Goal: Task Accomplishment & Management: Complete application form

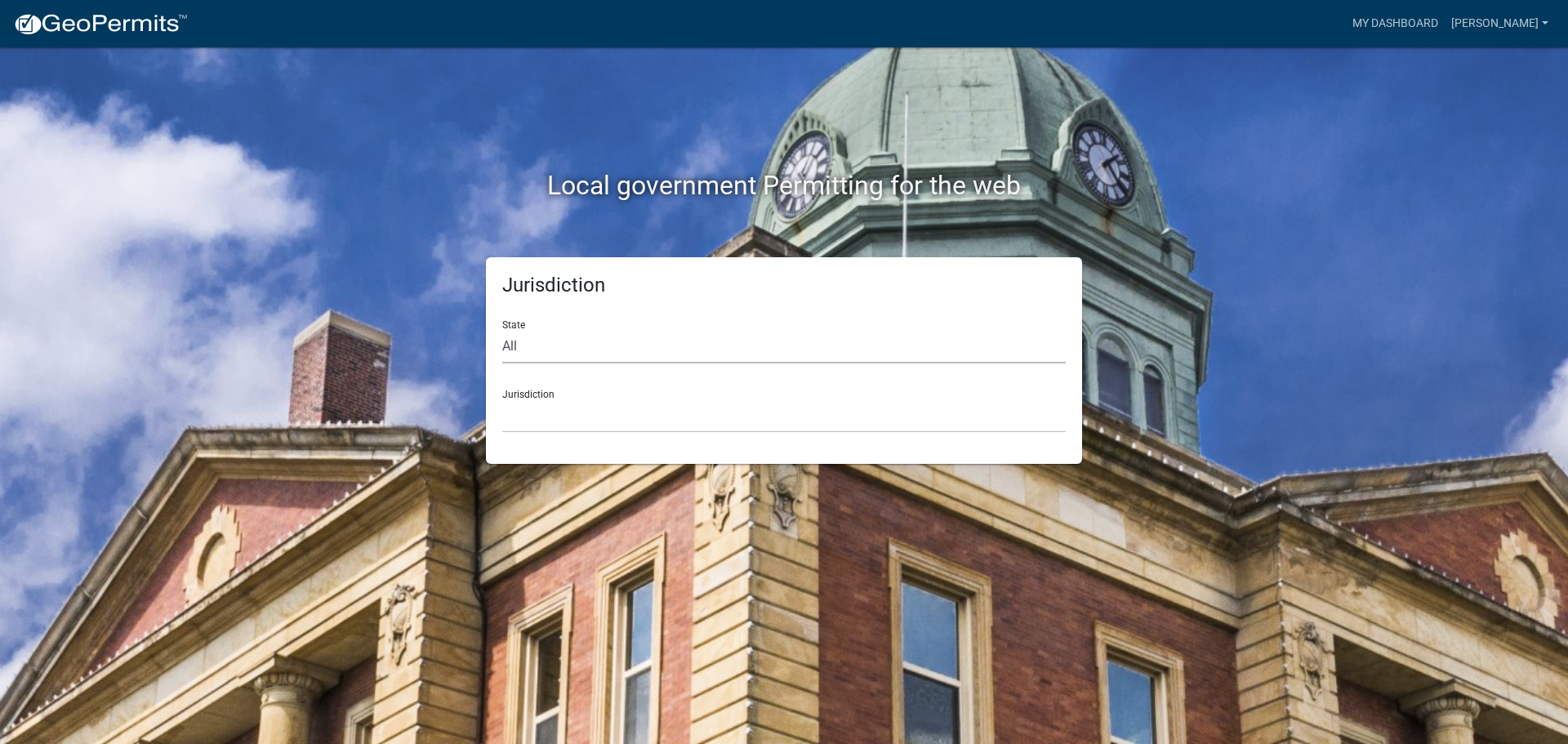
click at [533, 353] on select "All Colorado Georgia Indiana Iowa Kansas Minnesota Ohio South Carolina Wisconsin" at bounding box center [784, 346] width 564 height 33
select select "Minnesota"
click at [502, 330] on select "All Colorado Georgia Indiana Iowa Kansas Minnesota Ohio South Carolina Wisconsin" at bounding box center [784, 346] width 564 height 33
click at [557, 415] on select "Becker County, Minnesota Benton County, Minnesota Carlton County, Minnesota Cit…" at bounding box center [784, 416] width 564 height 33
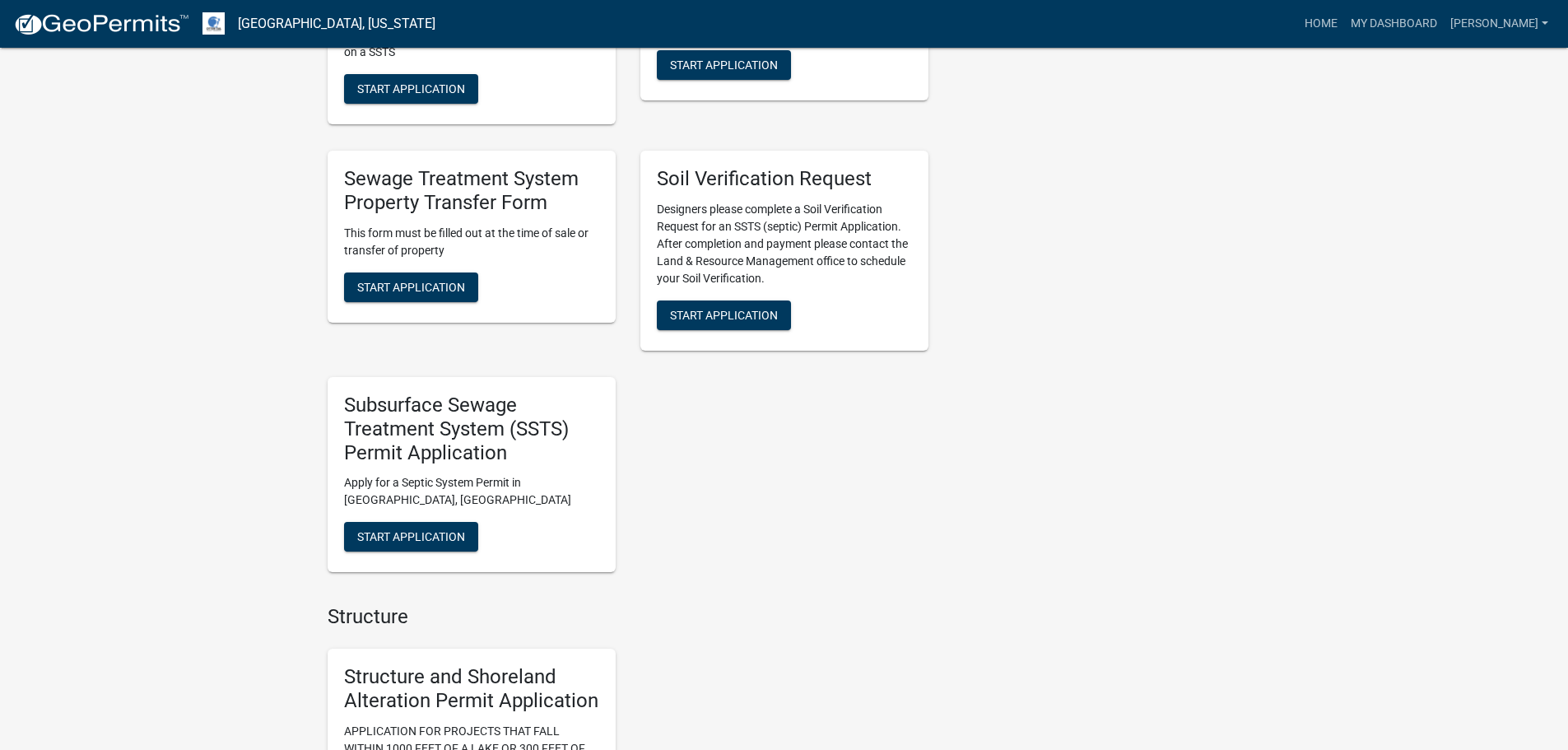
scroll to position [659, 0]
click at [409, 284] on span "Start Application" at bounding box center [411, 285] width 108 height 13
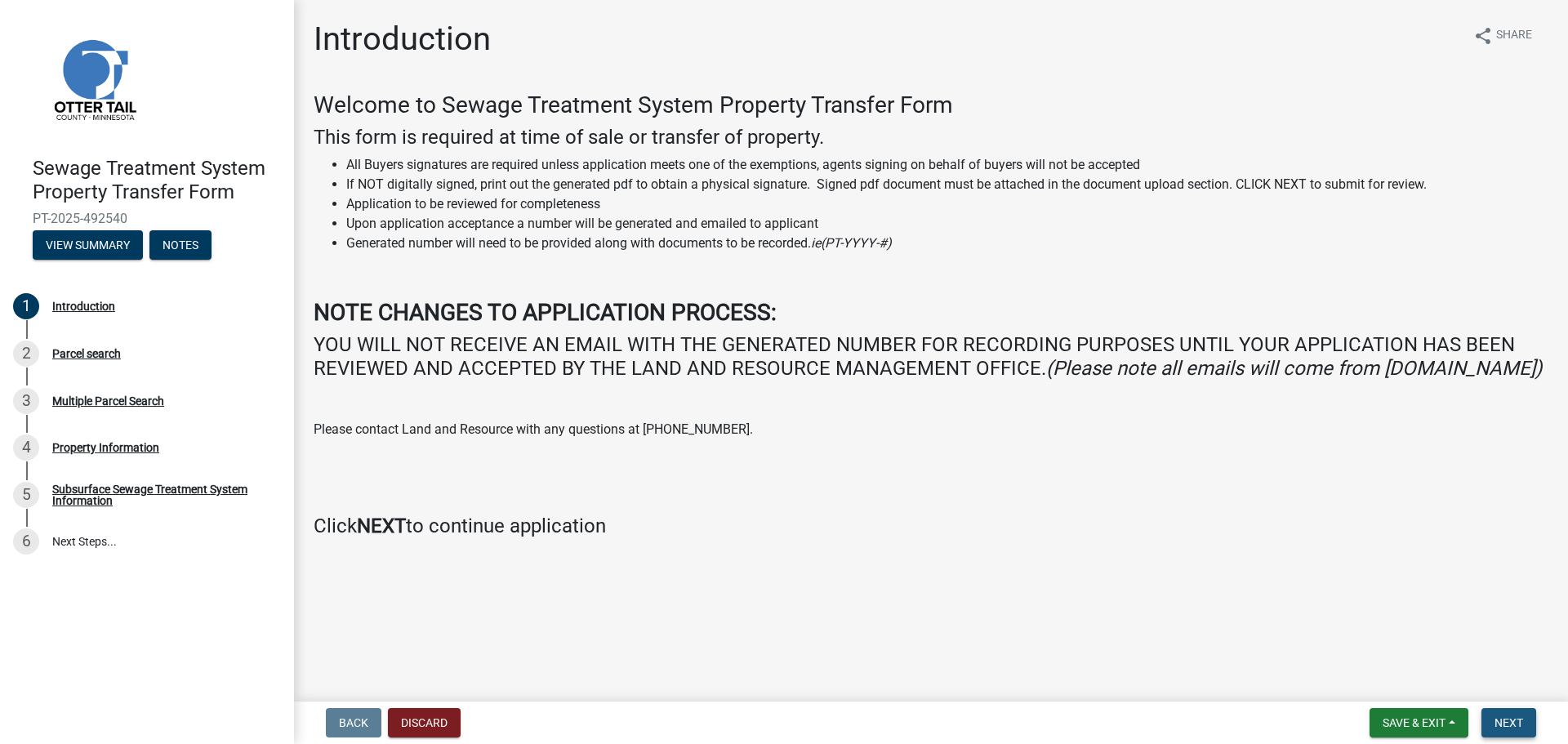
click at [1506, 716] on span "Next" at bounding box center [1509, 722] width 29 height 13
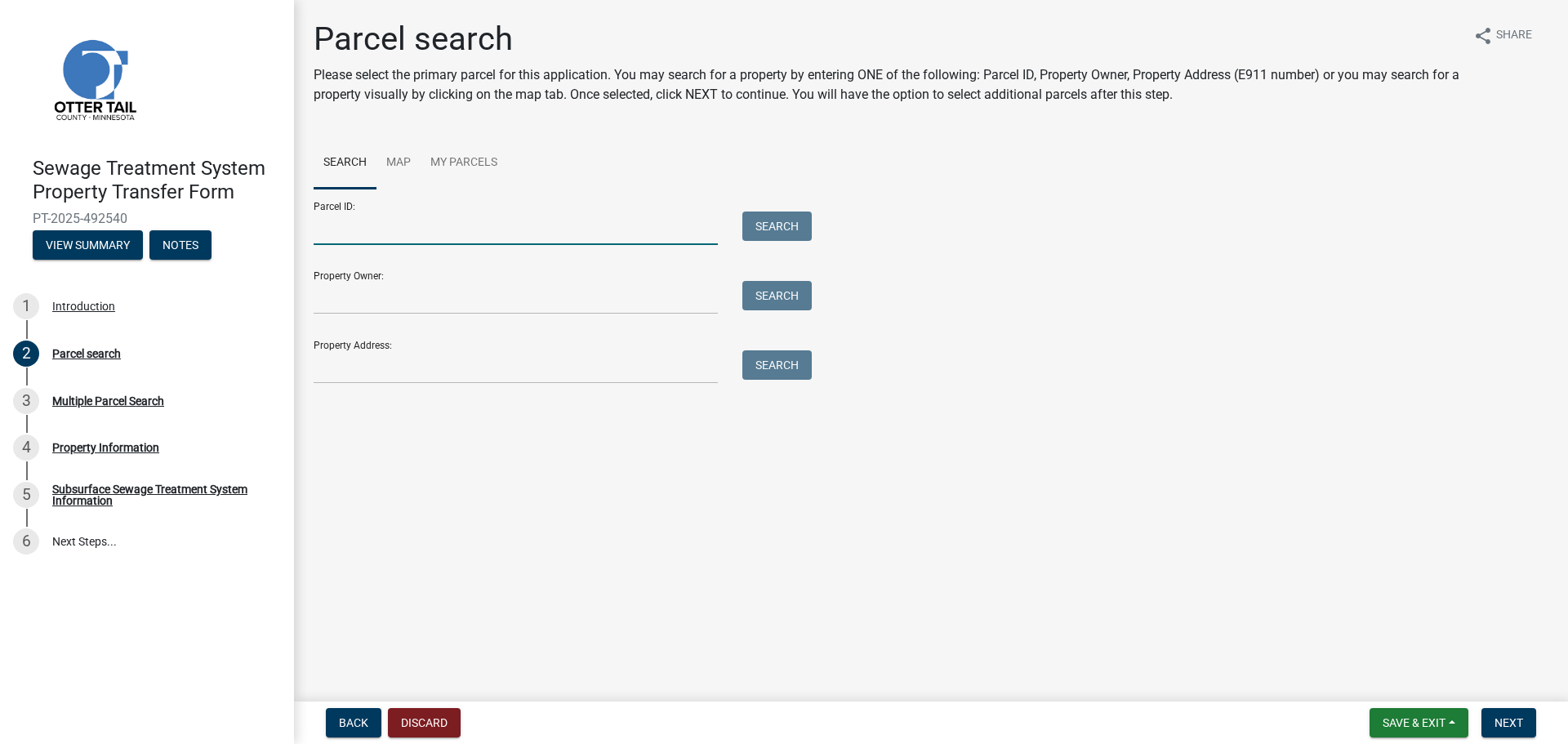
click at [408, 227] on input "Parcel ID:" at bounding box center [516, 228] width 405 height 33
type input "16000990836000"
click at [752, 219] on button "Search" at bounding box center [777, 226] width 70 height 30
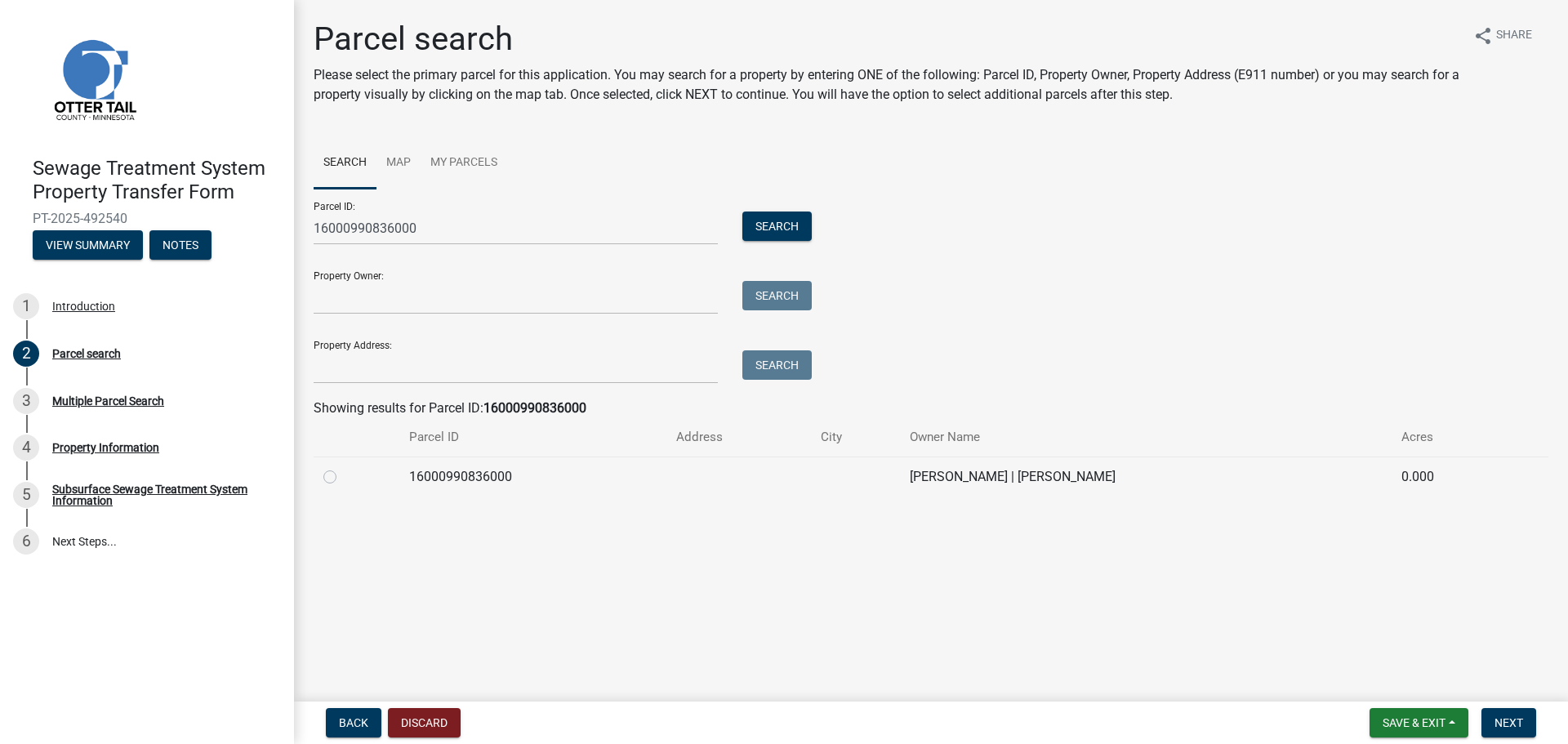
click at [344, 467] on label at bounding box center [344, 467] width 0 height 0
click at [344, 477] on input "radio" at bounding box center [348, 472] width 11 height 11
radio input "true"
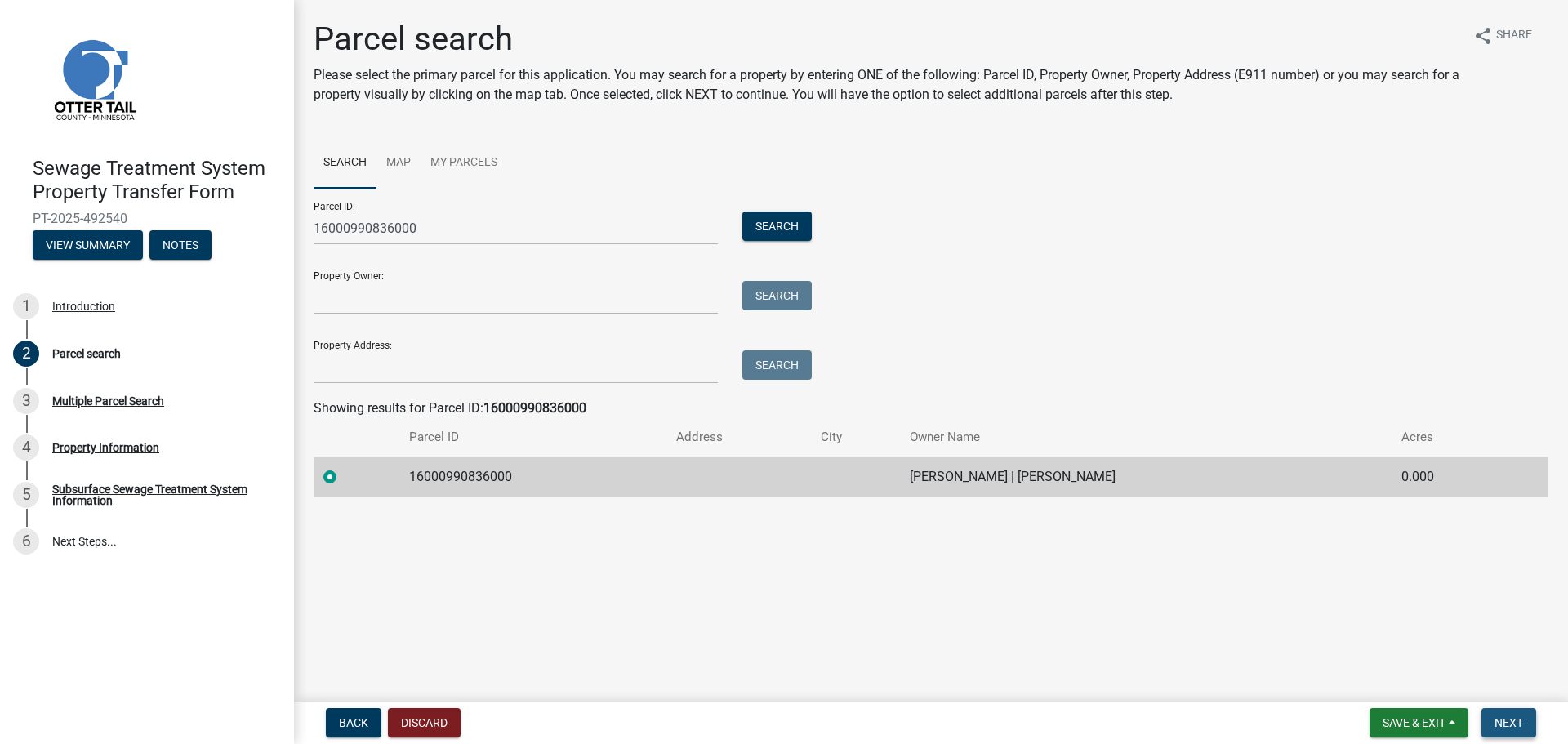
click at [1504, 723] on span "Next" at bounding box center [1509, 722] width 29 height 13
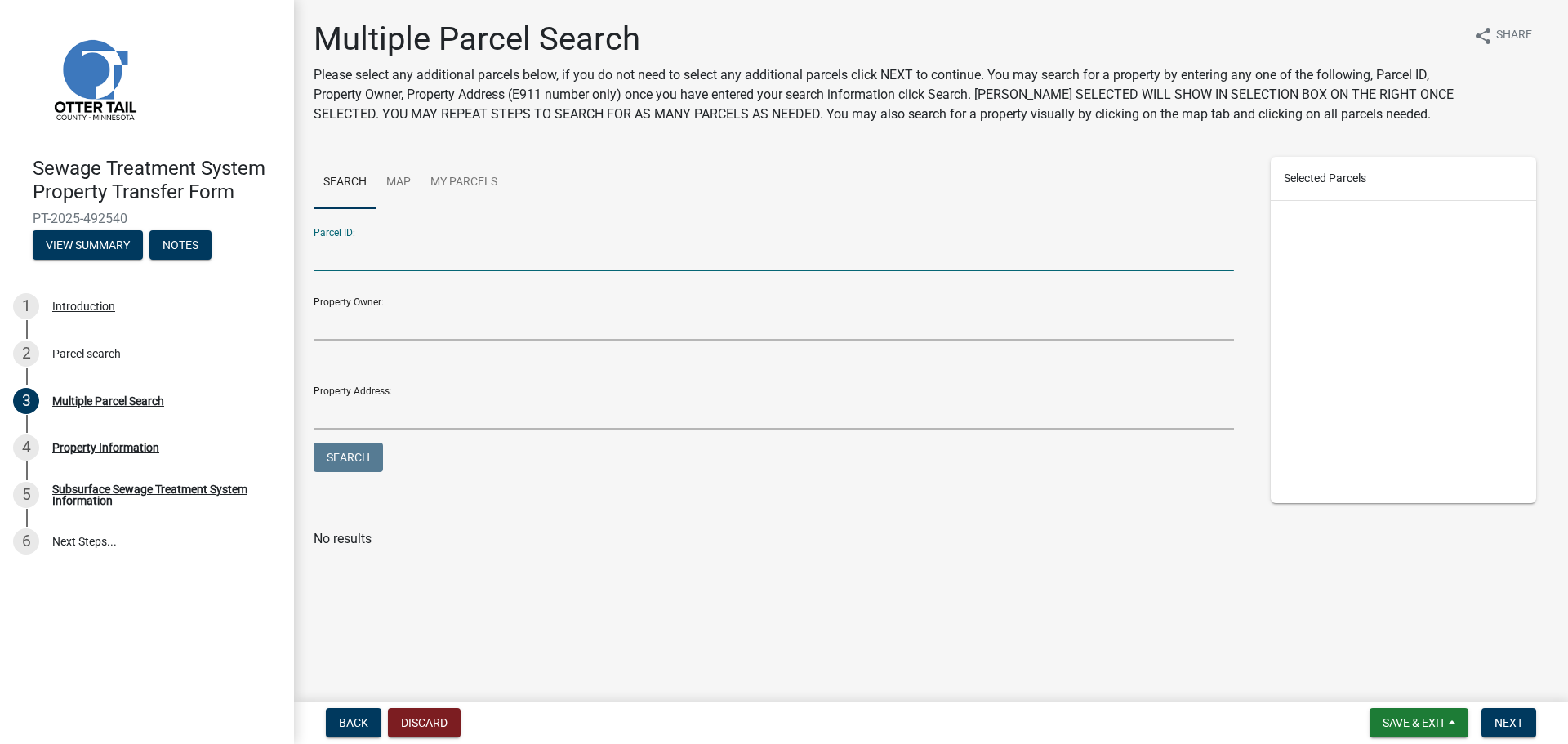
click at [410, 257] on input "Parcel ID:" at bounding box center [774, 255] width 920 height 33
type input "16000990837000"
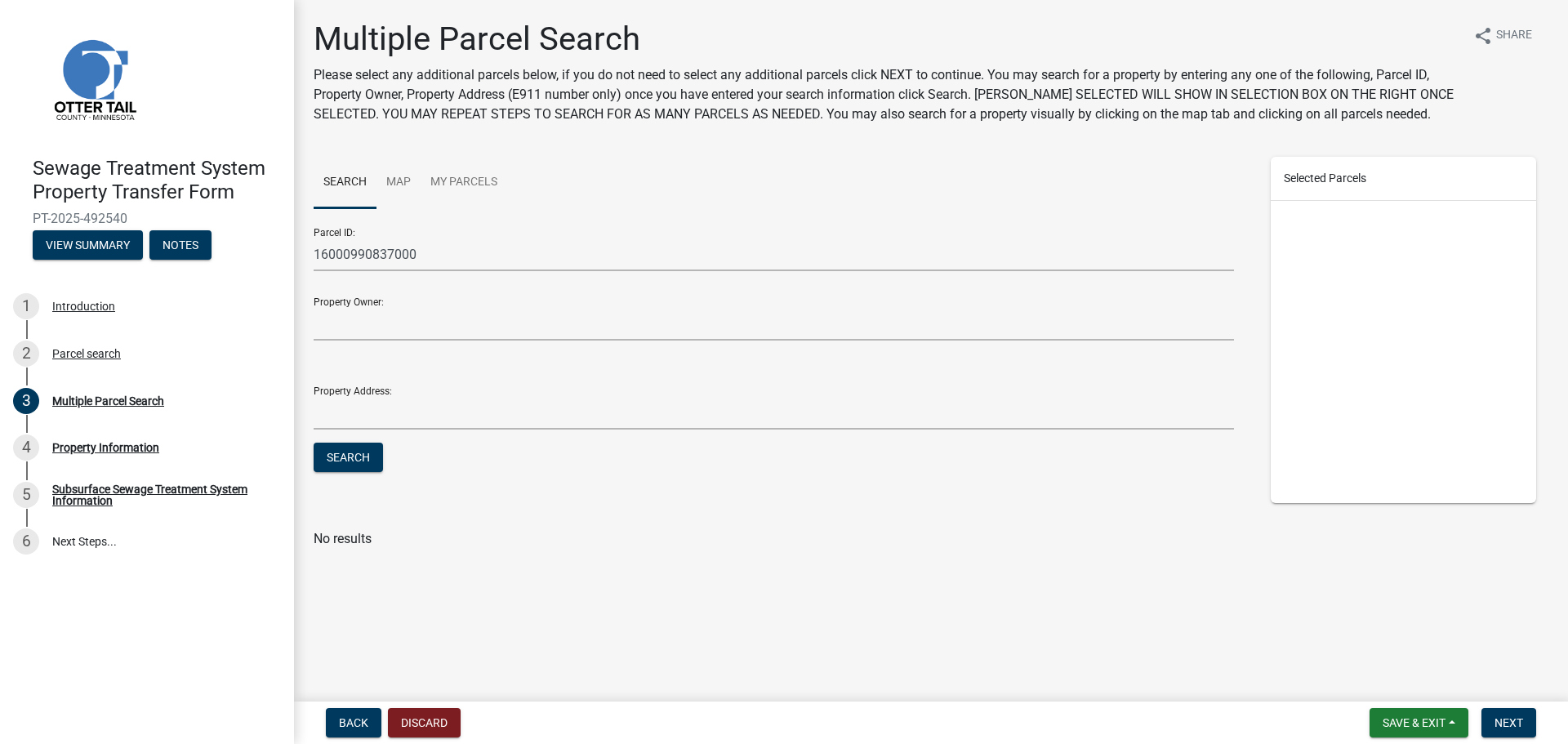
click at [339, 439] on form "Parcel ID: 16000990837000 Property Owner: Property Address: Search" at bounding box center [774, 345] width 920 height 262
click at [344, 460] on button "Search" at bounding box center [348, 458] width 70 height 30
click at [344, 579] on label at bounding box center [344, 579] width 0 height 0
click at [344, 588] on input "checkbox" at bounding box center [348, 584] width 11 height 11
checkbox input "true"
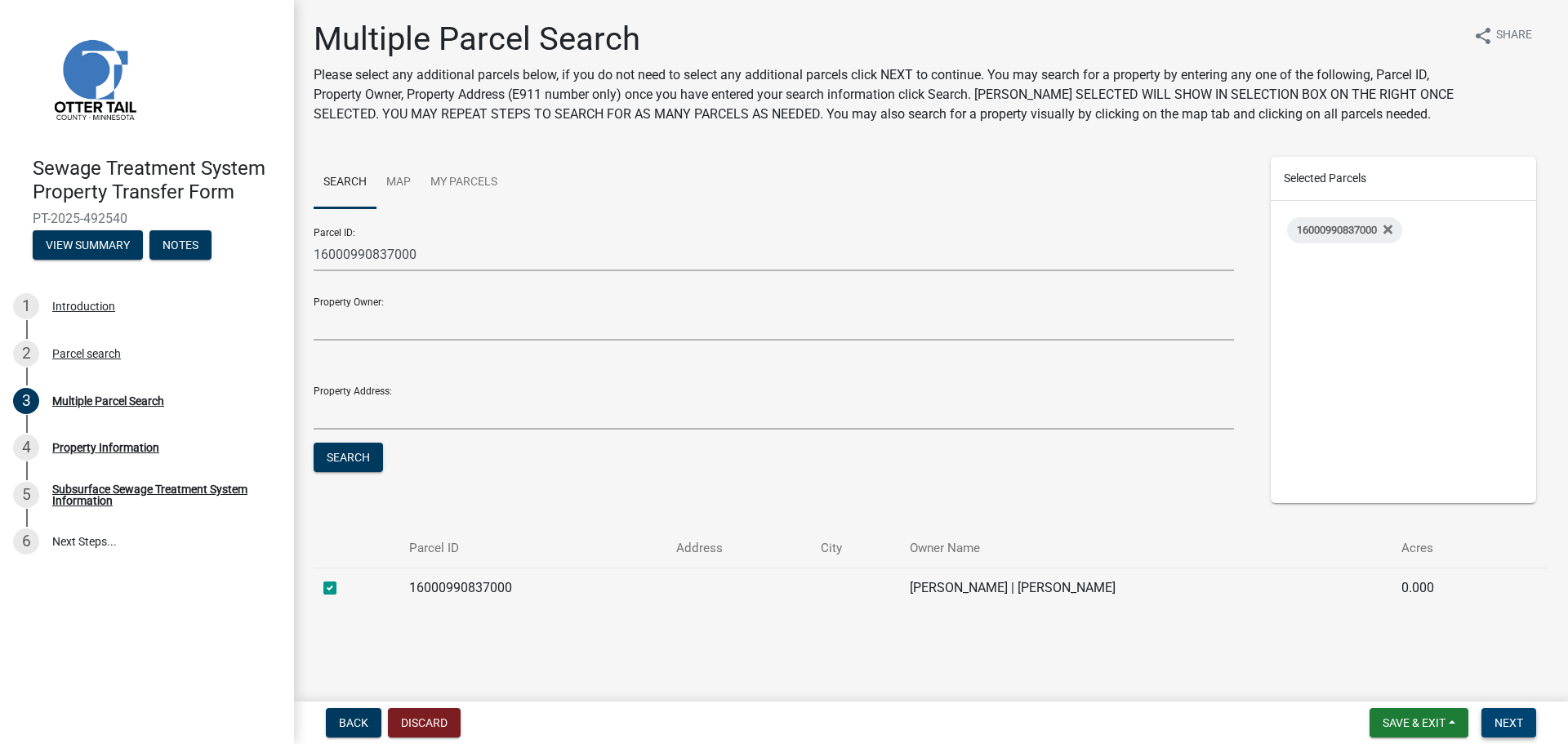
click at [1511, 716] on span "Next" at bounding box center [1509, 722] width 29 height 13
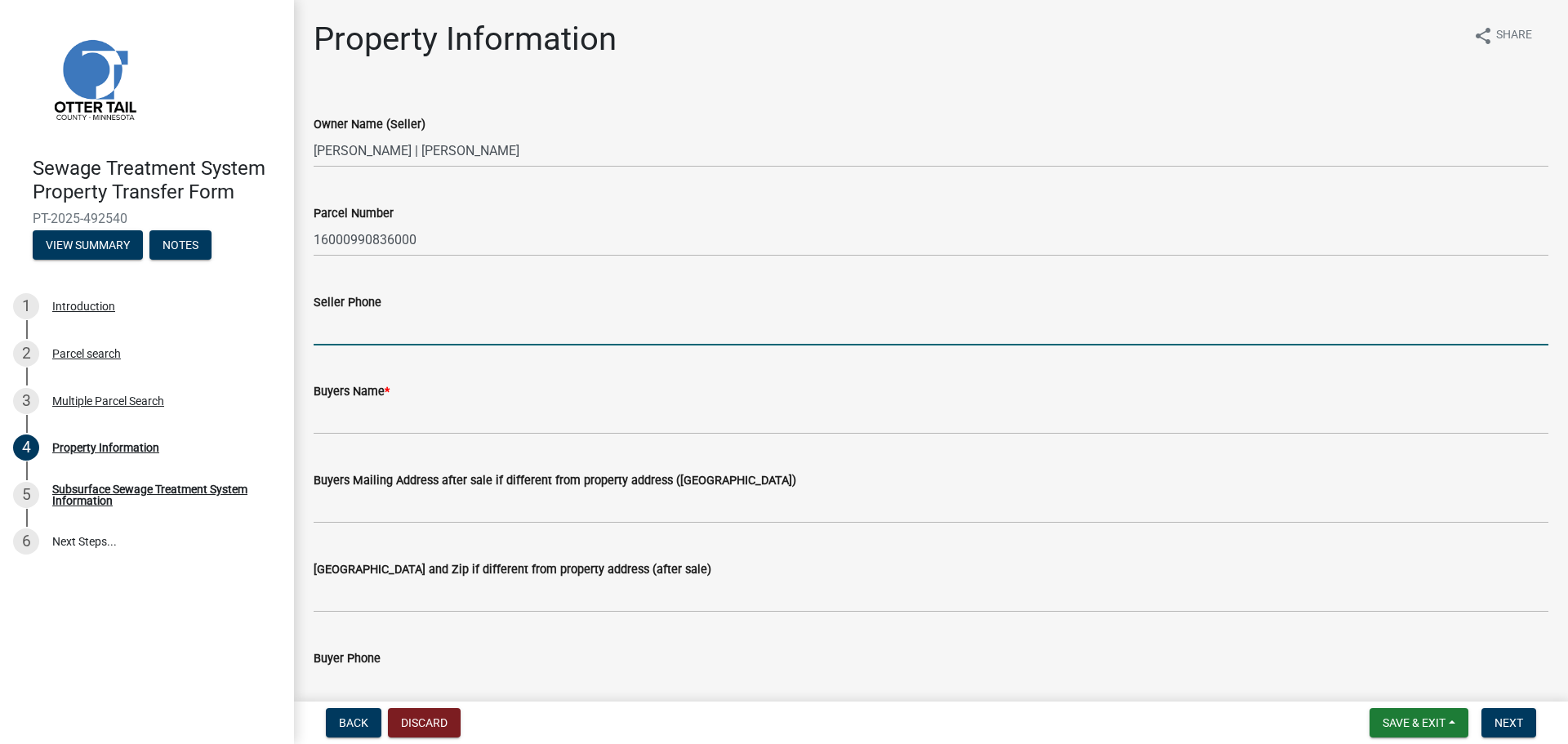
click at [451, 329] on input "Seller Phone" at bounding box center [931, 329] width 1235 height 33
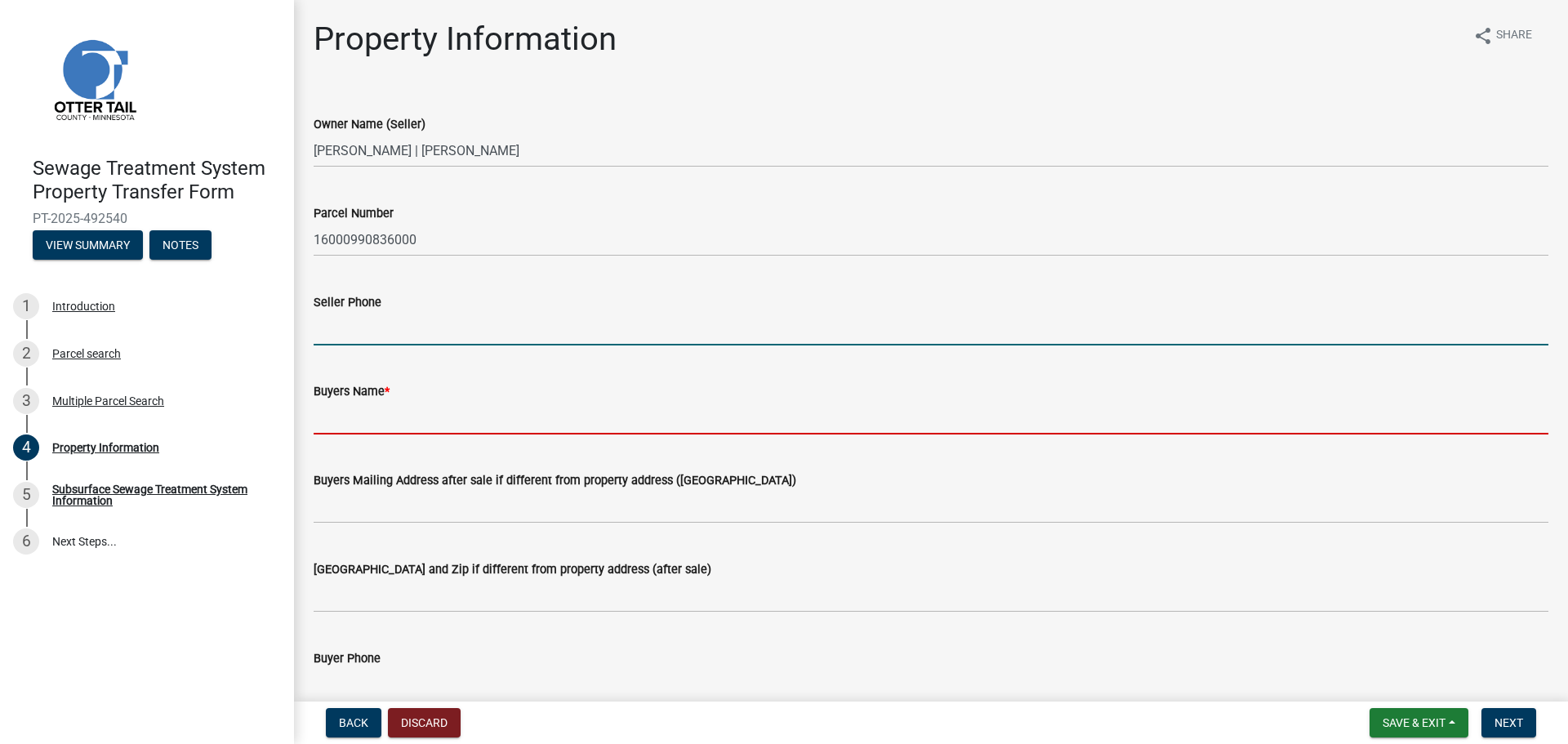
click at [373, 420] on input "Buyers Name *" at bounding box center [931, 418] width 1235 height 33
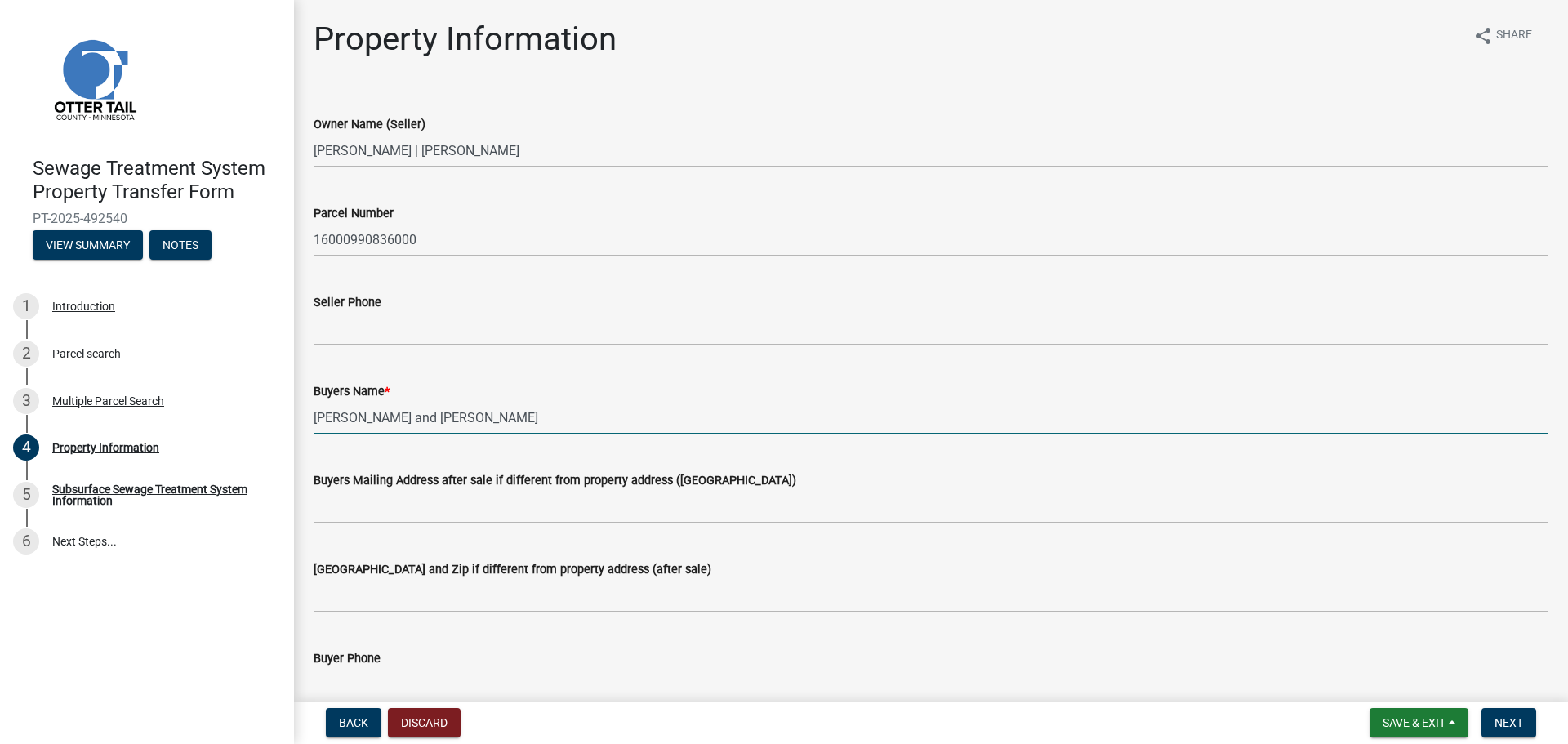
type input "[PERSON_NAME] and [PERSON_NAME]"
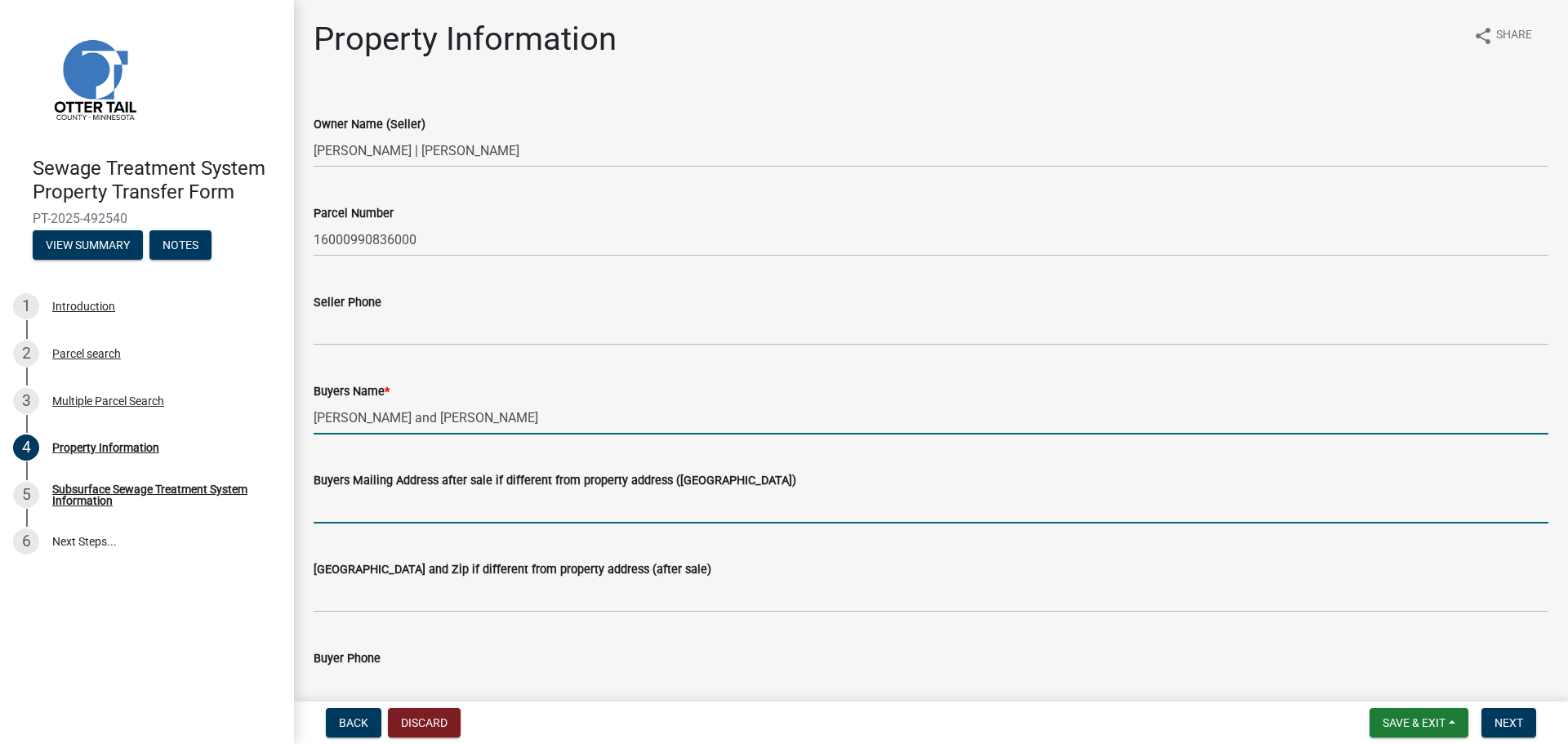
click at [461, 504] on input "Buyers Mailing Address after sale if different from property address ([GEOGRAPH…" at bounding box center [931, 507] width 1235 height 33
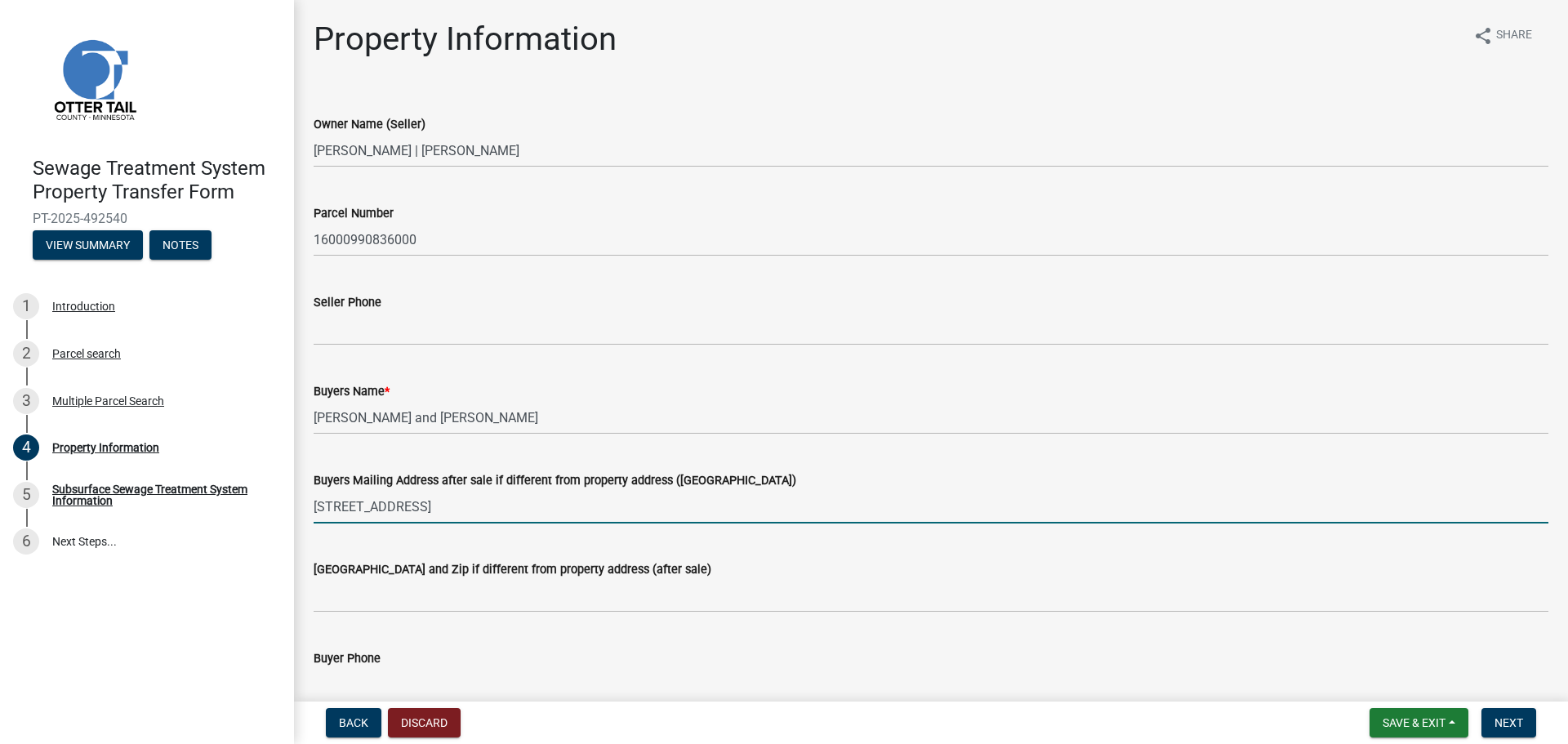
drag, startPoint x: 550, startPoint y: 513, endPoint x: 385, endPoint y: 509, distance: 165.0
click at [385, 509] on input "PO Box 304 Detroit Lakes MN 56502" at bounding box center [931, 507] width 1235 height 33
type input "PO Box 304"
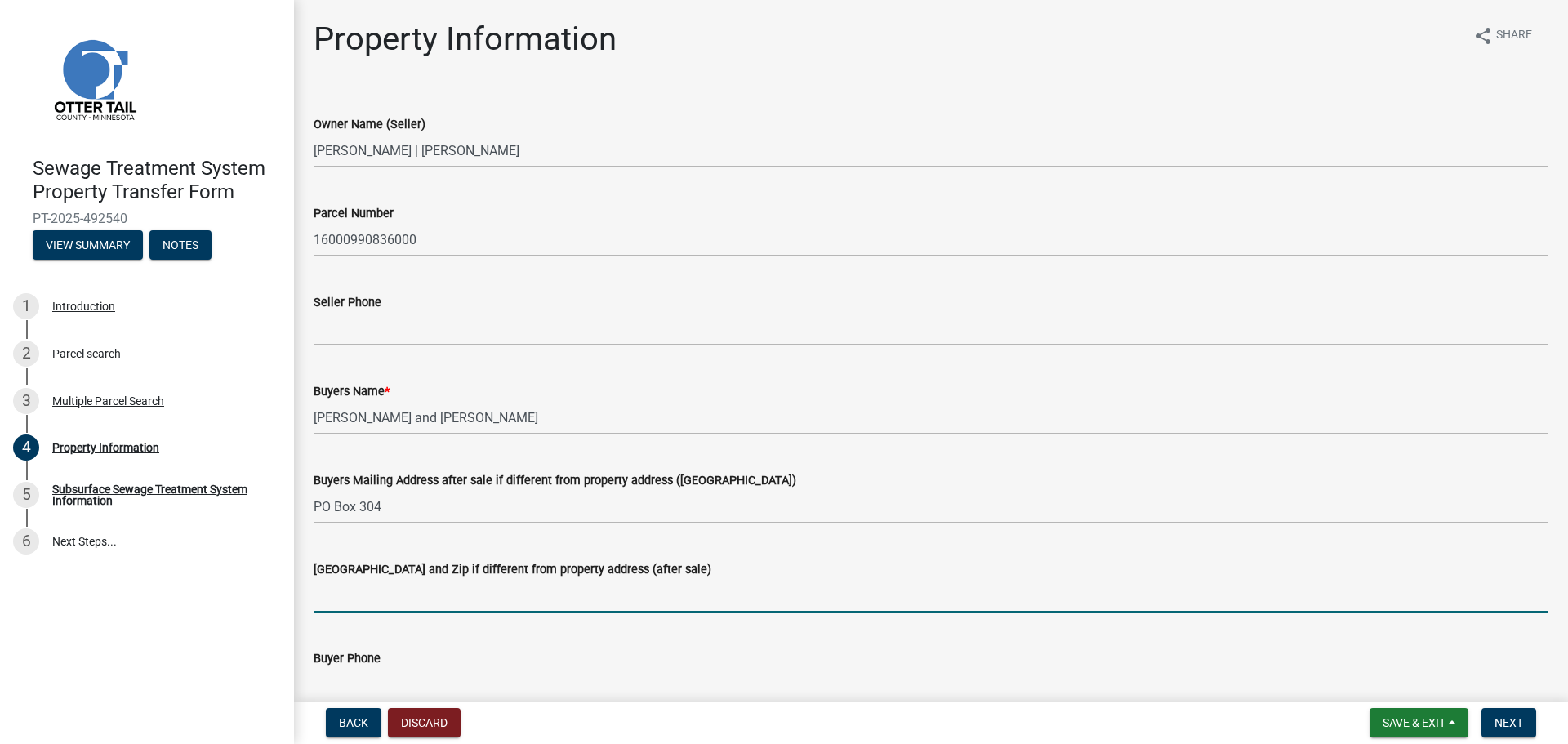
click at [336, 589] on input "[GEOGRAPHIC_DATA] and Zip if different from property address (after sale)" at bounding box center [931, 595] width 1235 height 33
paste input "Detroit Lakes MN 56502"
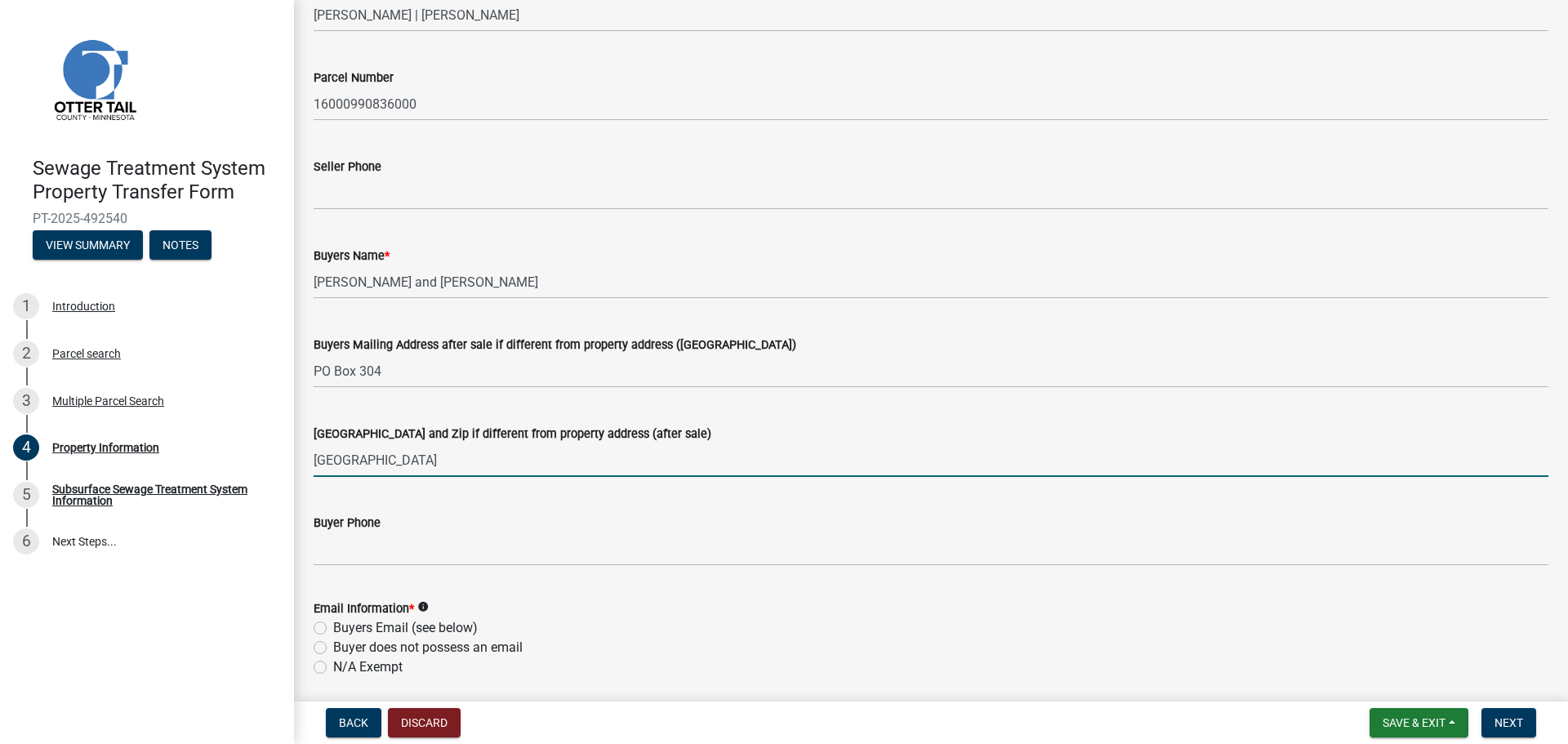
scroll to position [163, 0]
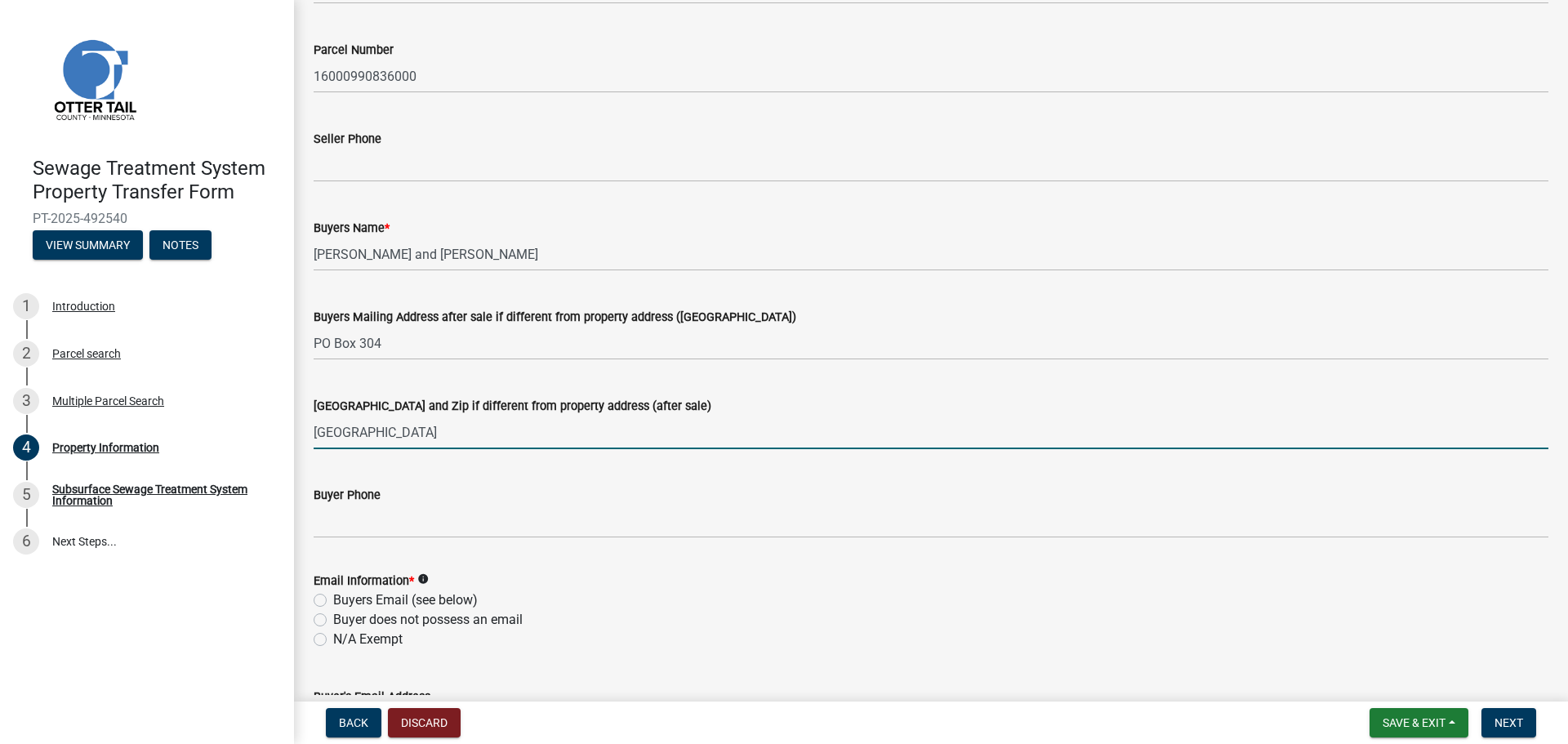
type input "[GEOGRAPHIC_DATA]"
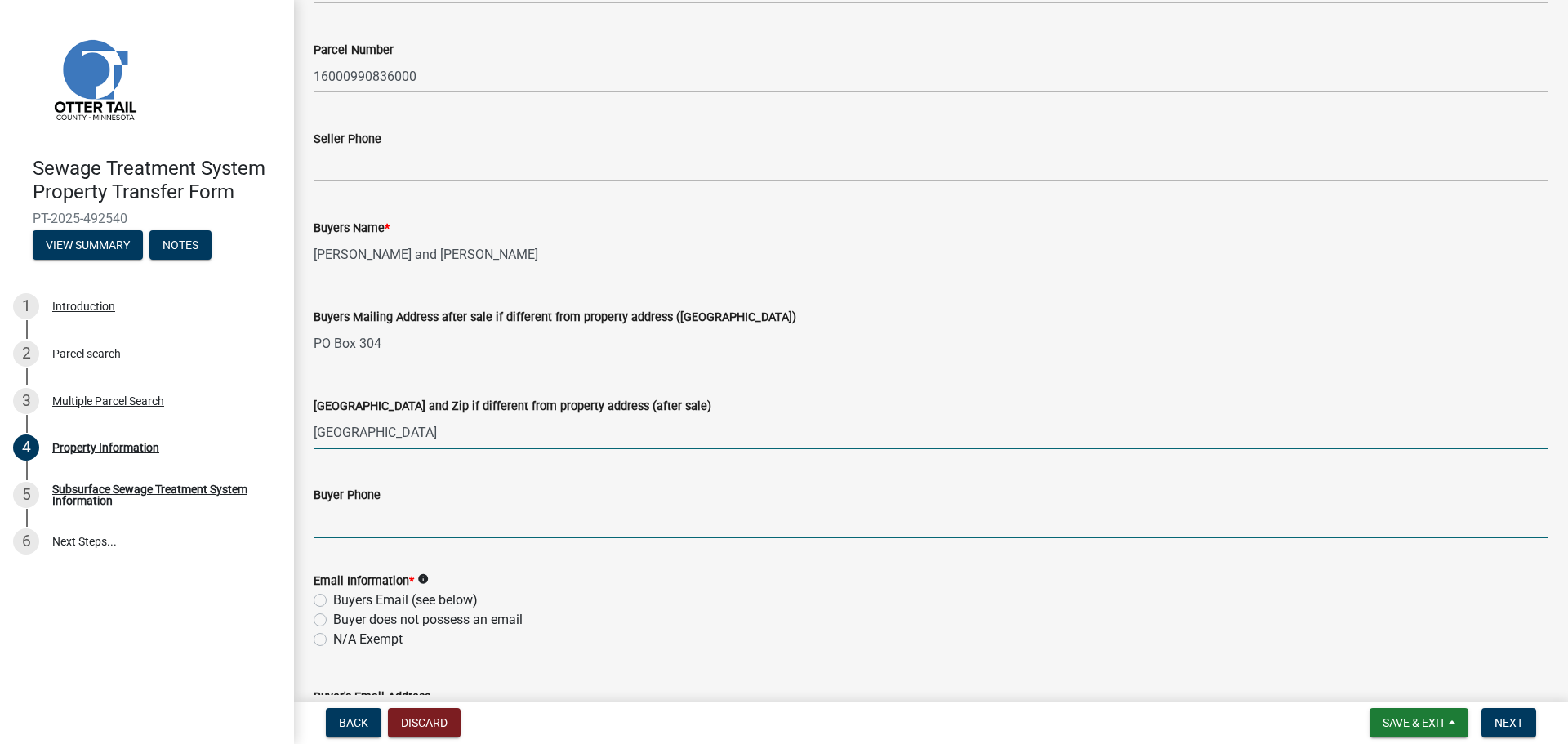
click at [478, 526] on input "Buyer Phone" at bounding box center [931, 522] width 1235 height 33
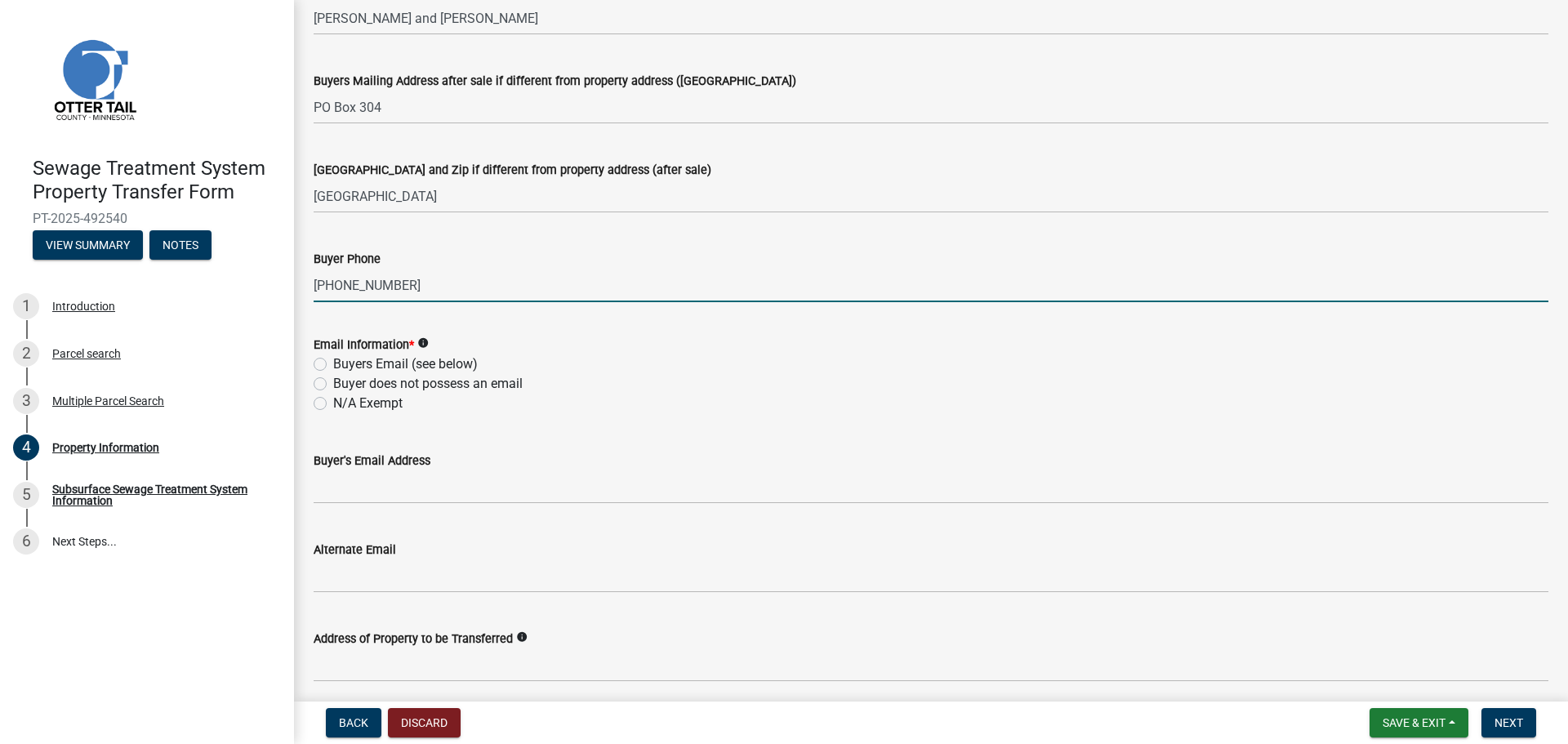
scroll to position [408, 0]
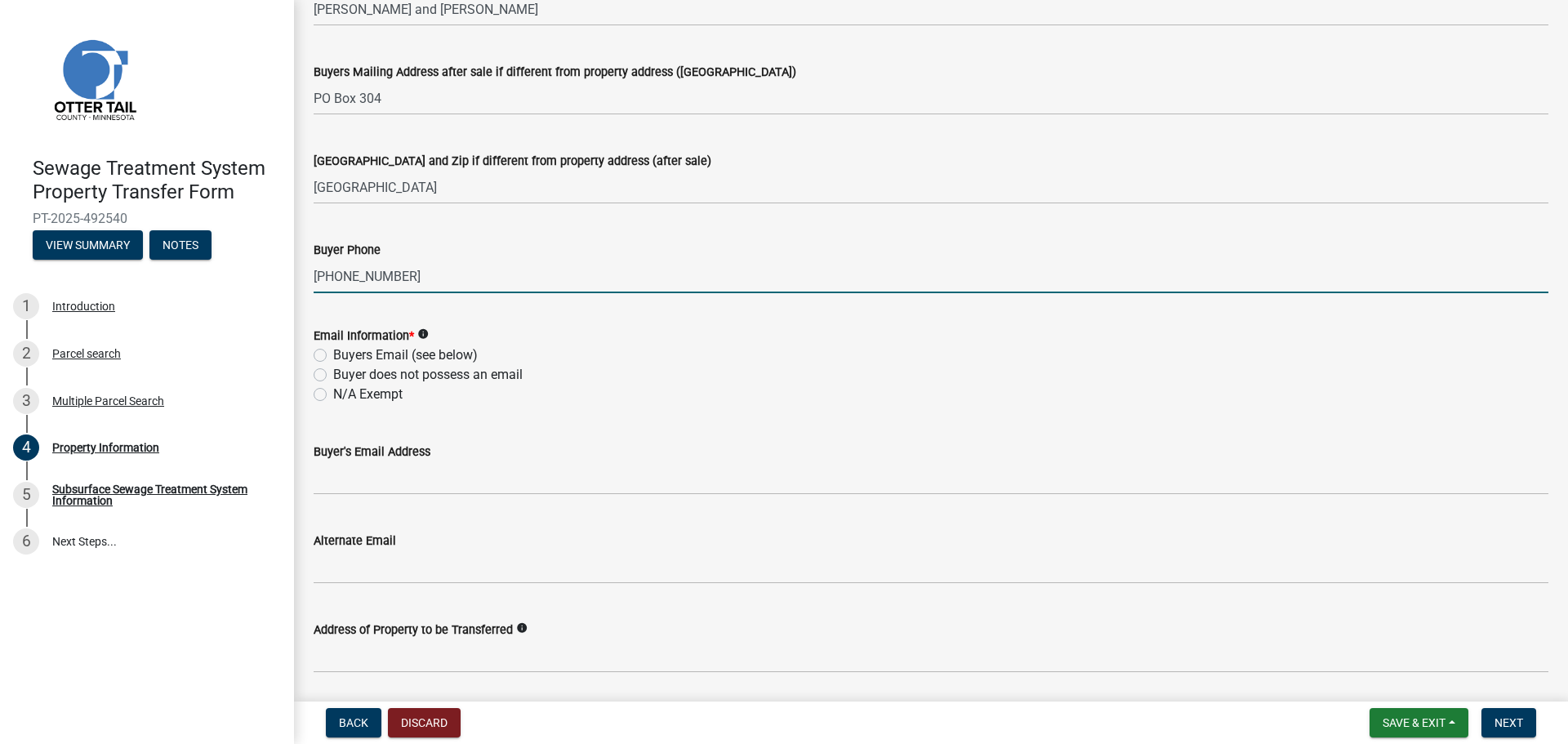
type input "[PHONE_NUMBER]"
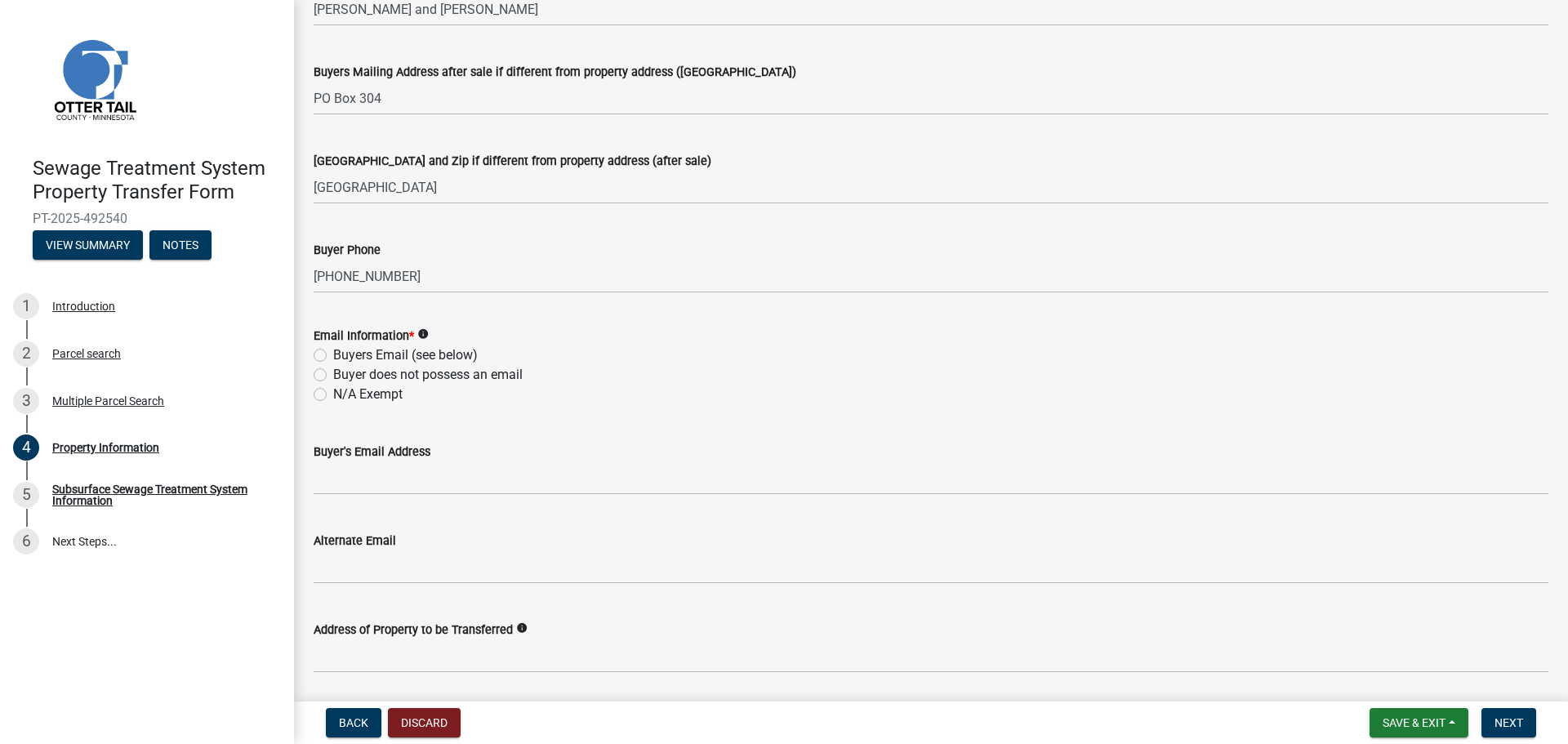
drag, startPoint x: 324, startPoint y: 355, endPoint x: 325, endPoint y: 365, distance: 10.0
click at [334, 355] on label "Buyers Email (see below)" at bounding box center [406, 355] width 145 height 20
click at [334, 355] on input "Buyers Email (see below)" at bounding box center [339, 350] width 11 height 11
radio input "true"
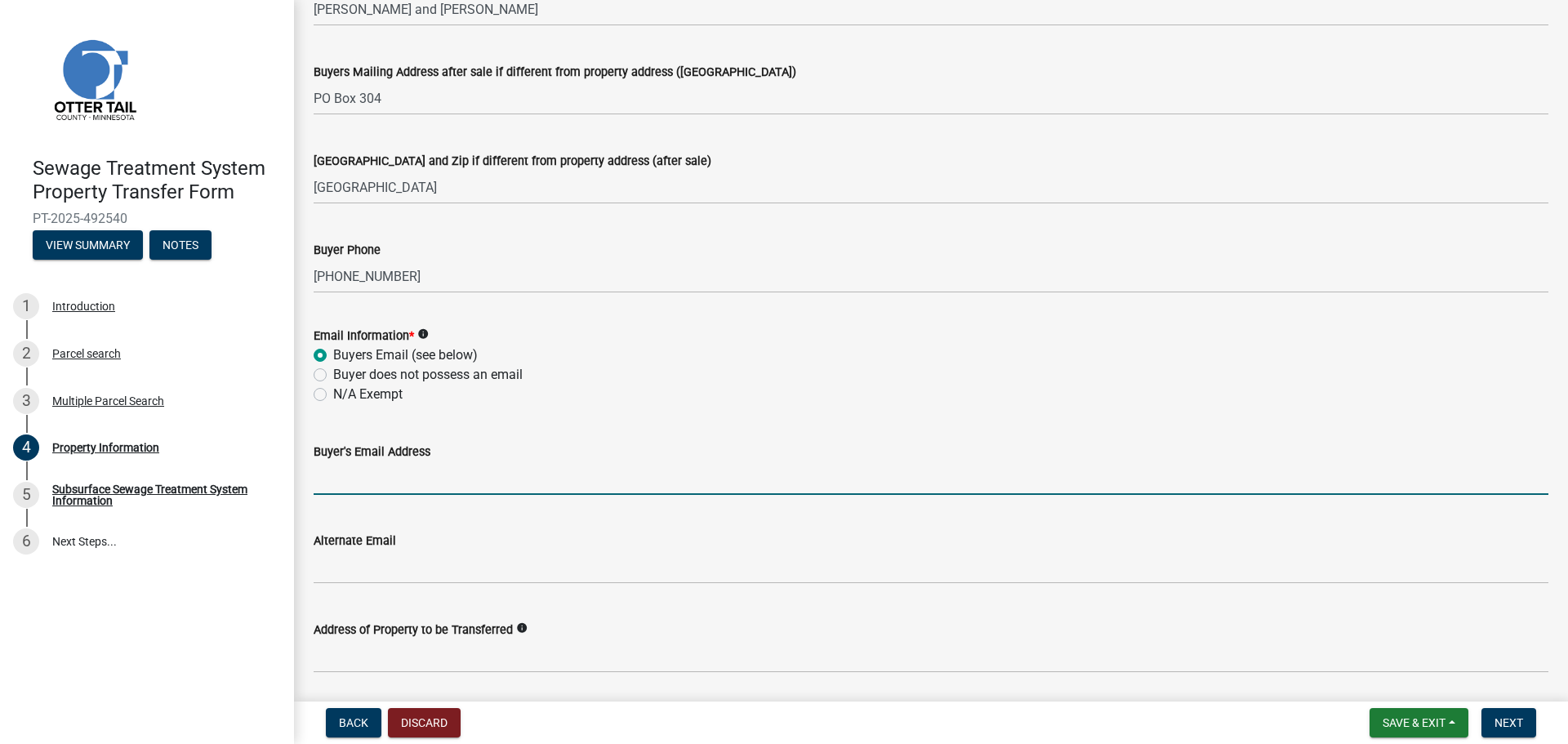
click at [406, 474] on input "Buyer's Email Address" at bounding box center [931, 478] width 1235 height 33
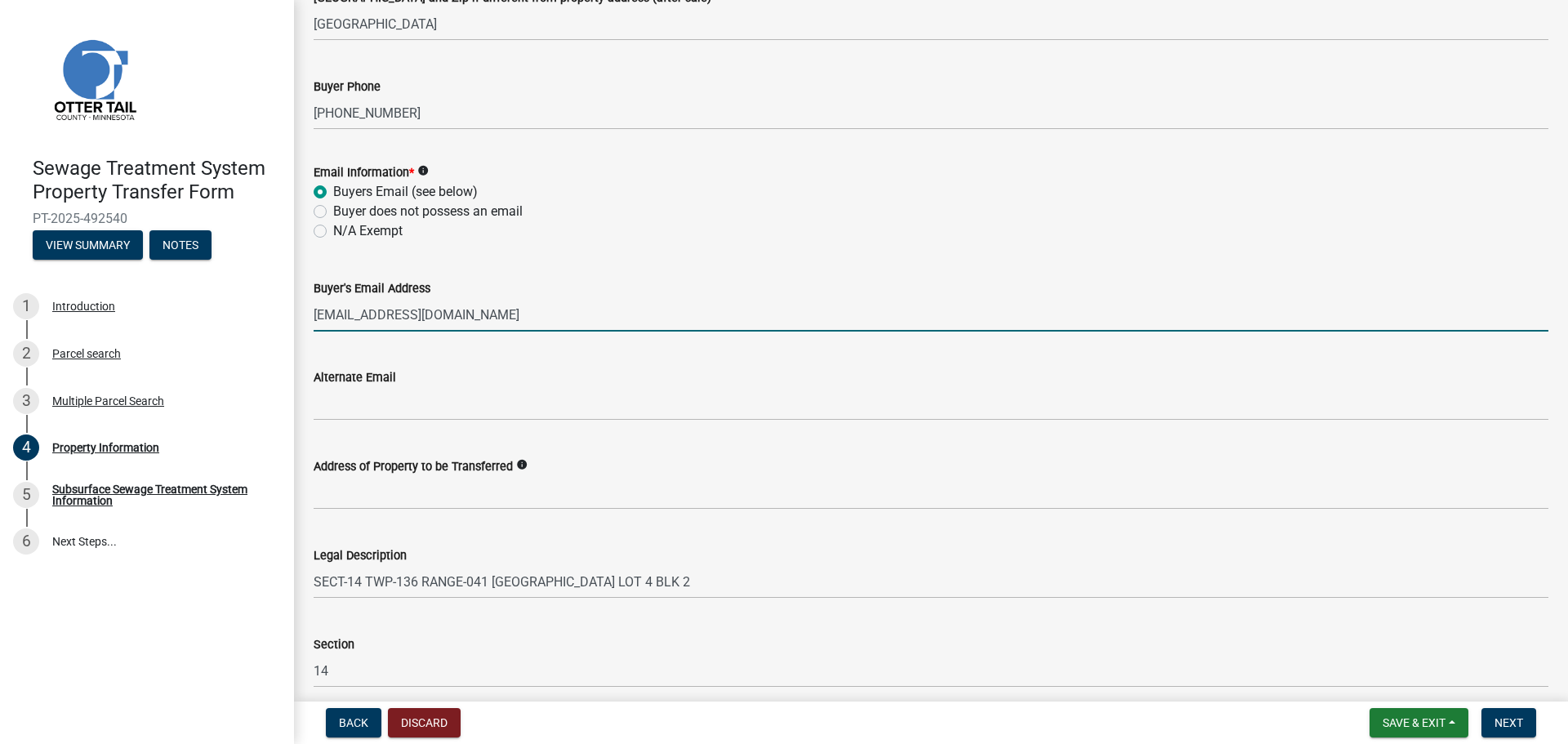
scroll to position [653, 0]
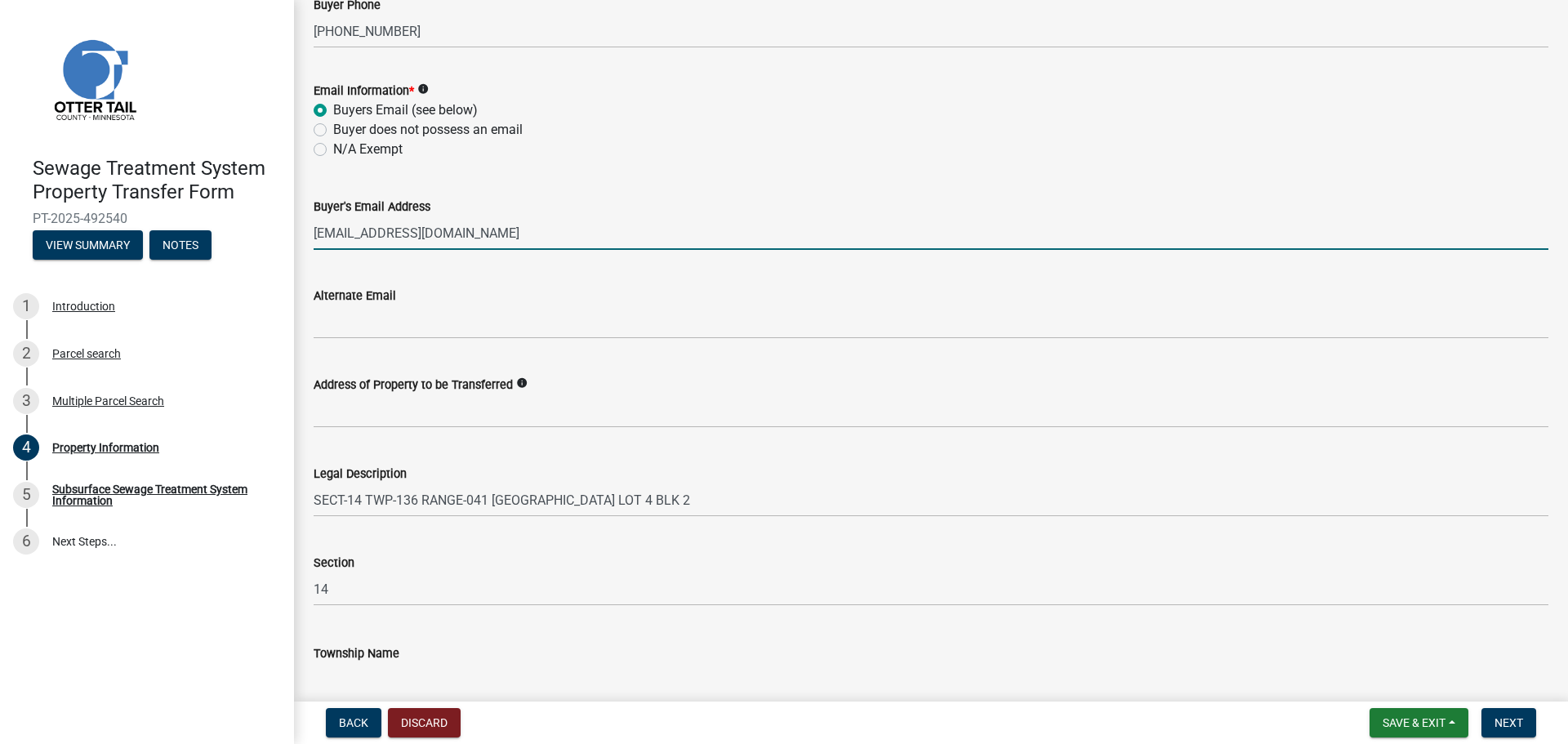
type input "[EMAIL_ADDRESS][DOMAIN_NAME]"
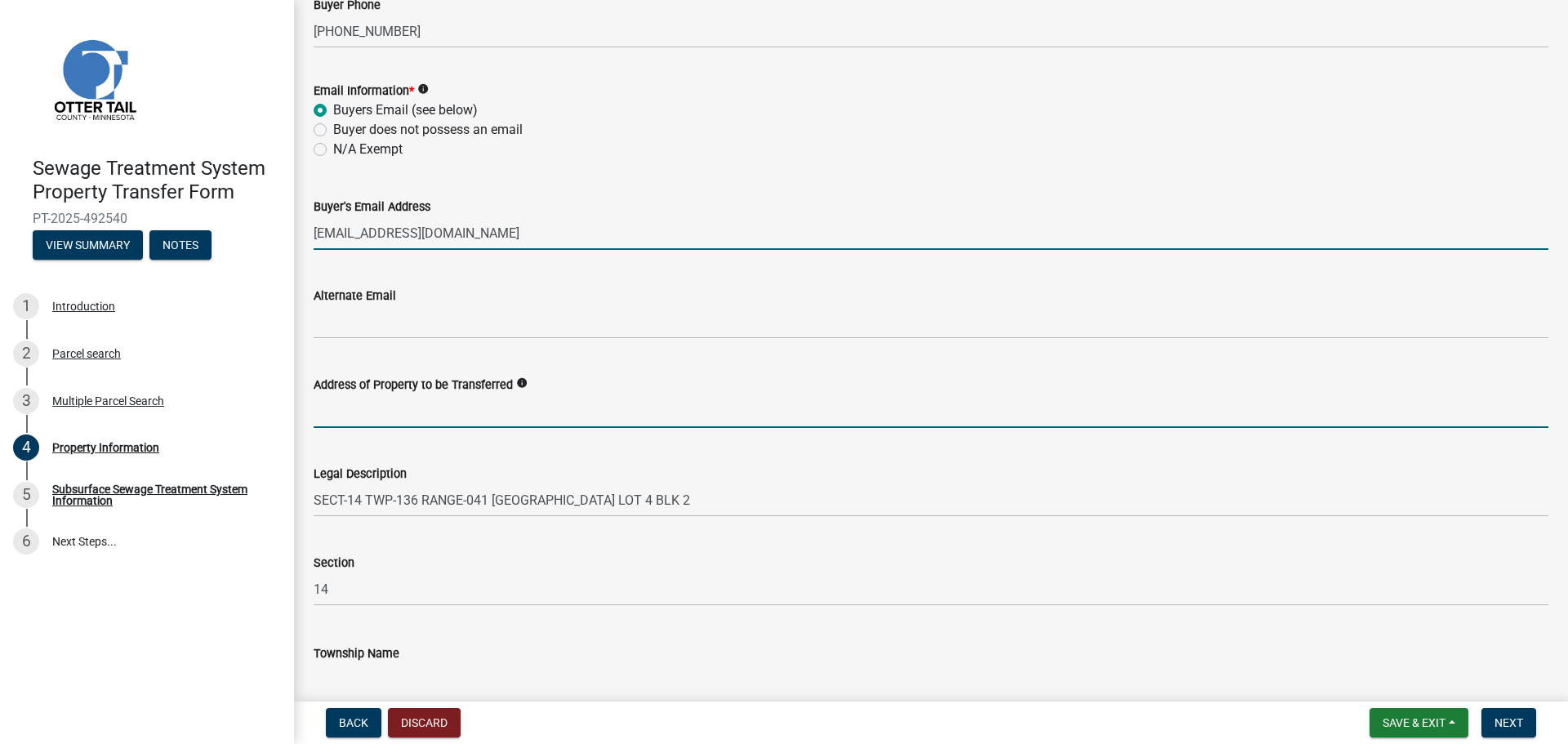
click at [397, 409] on input "Address of Property to be Transferred" at bounding box center [931, 411] width 1235 height 33
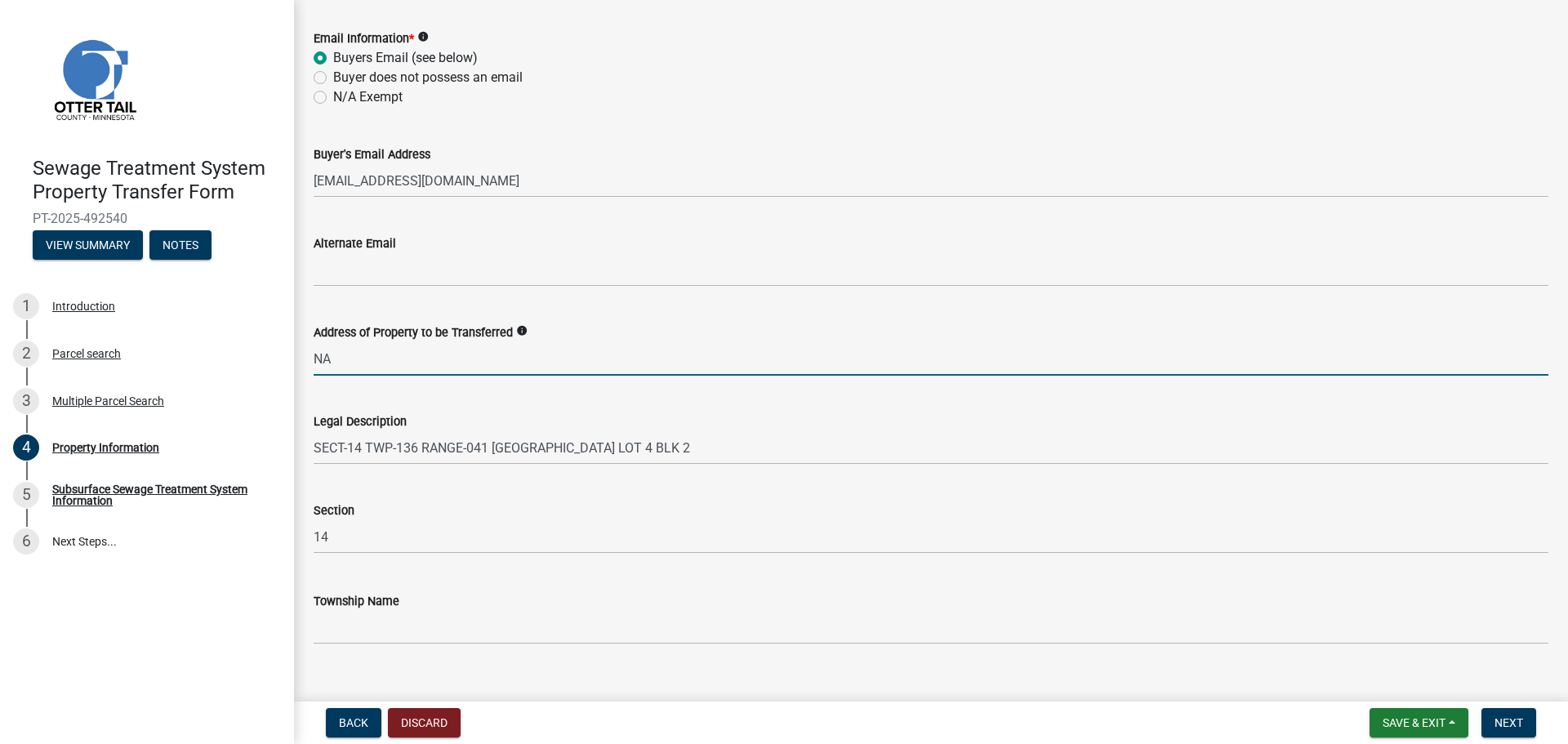
scroll to position [732, 0]
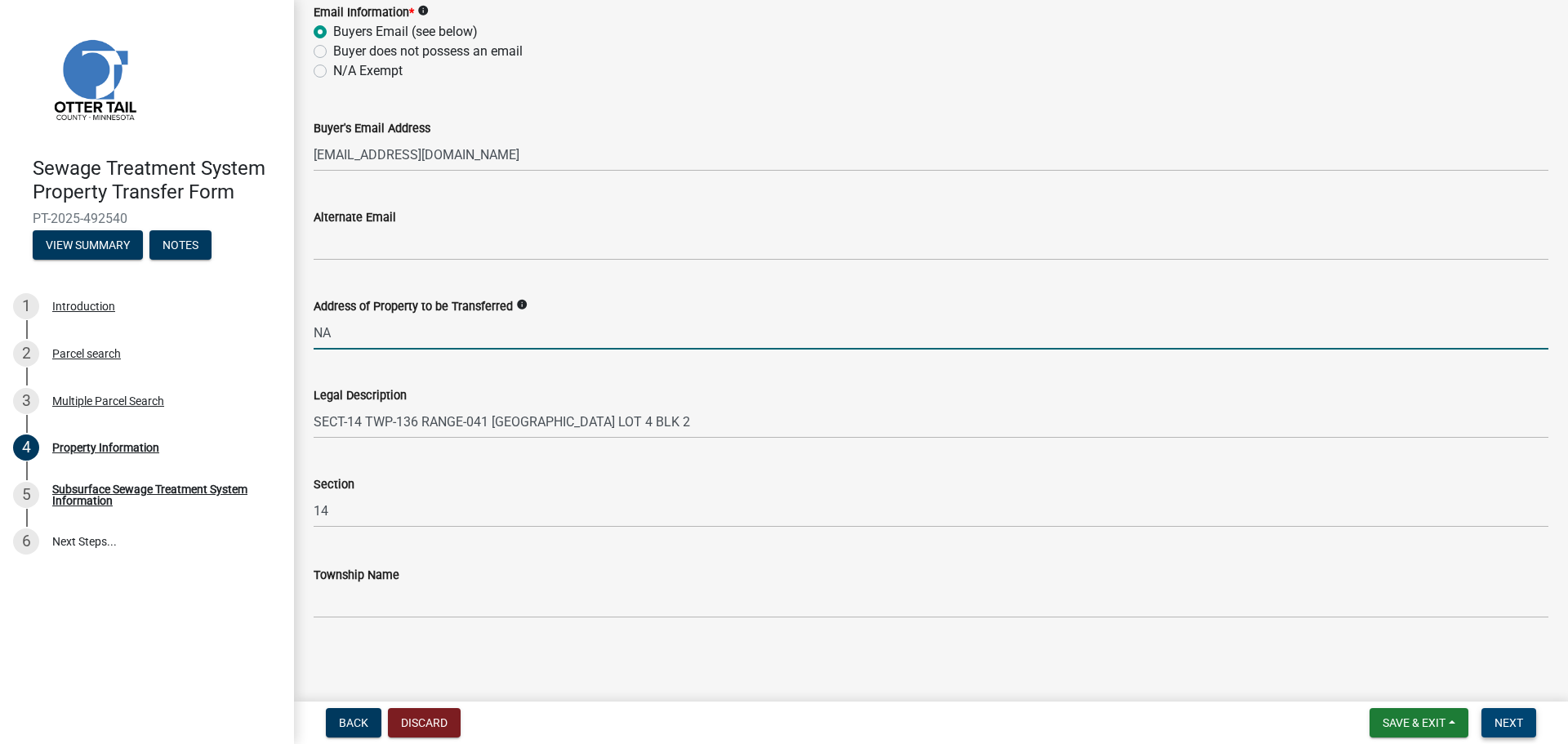
type input "NA"
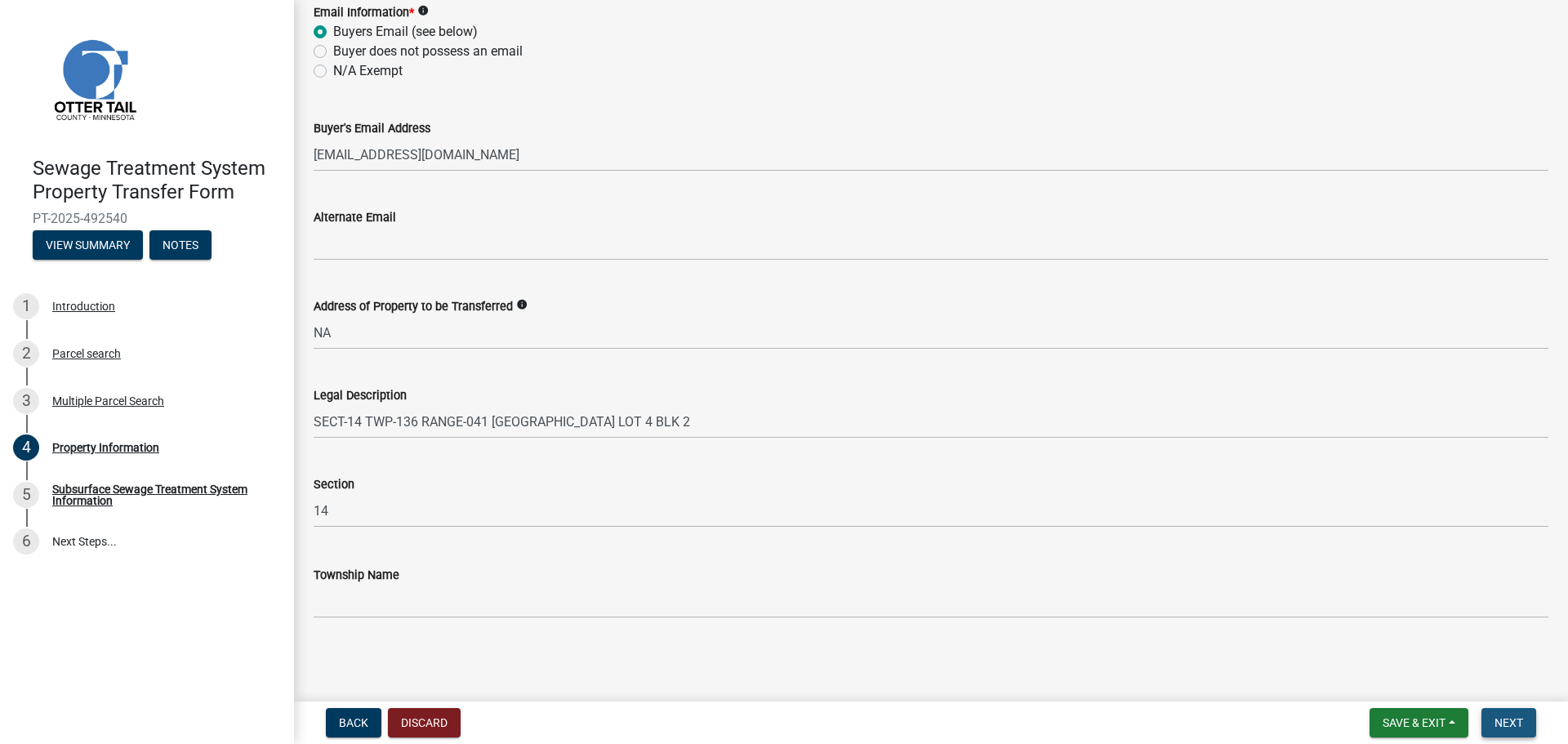
click at [1507, 720] on span "Next" at bounding box center [1509, 722] width 29 height 13
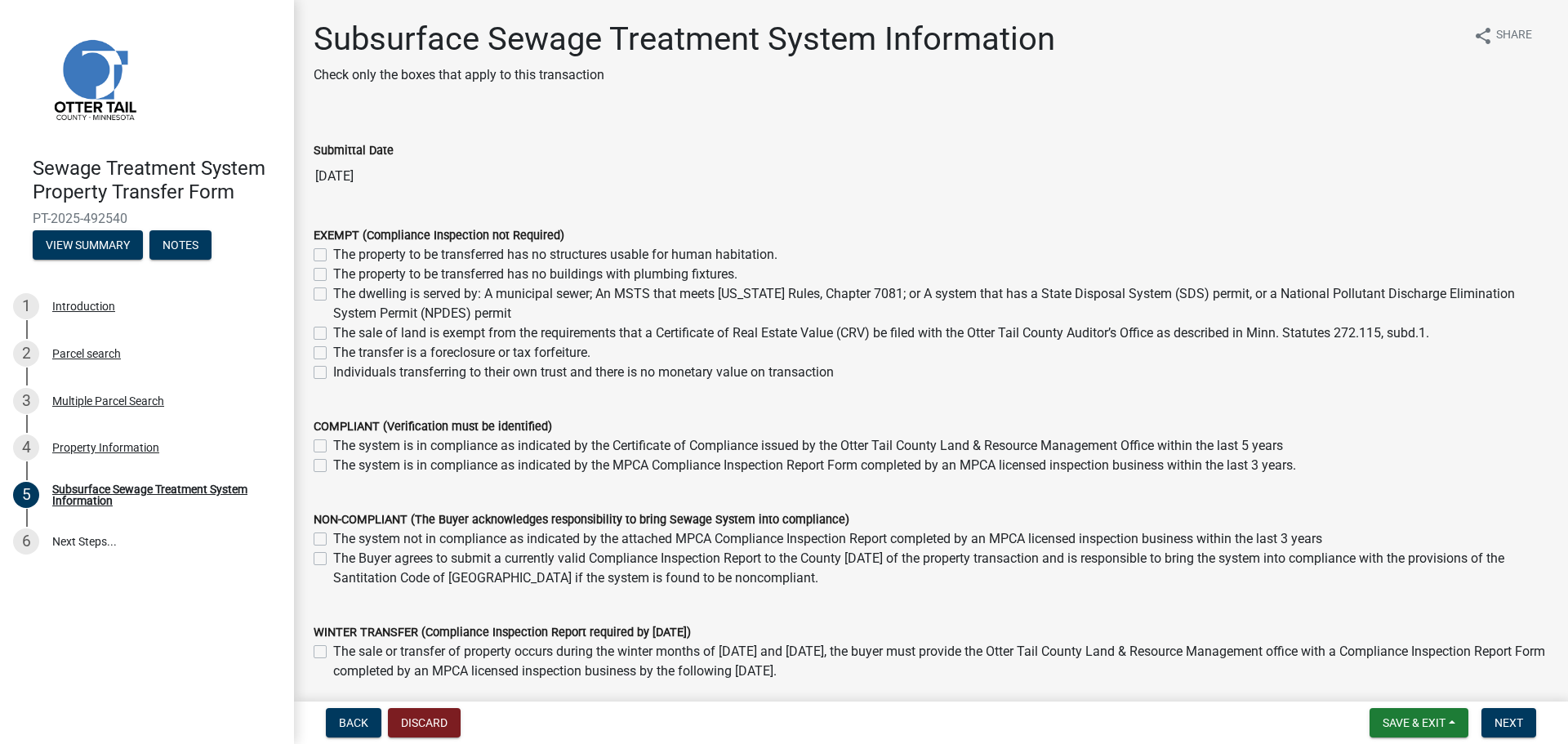
click at [334, 274] on label "The property to be transferred has no buildings with plumbing fixtures." at bounding box center [535, 275] width 405 height 20
click at [334, 274] on input "The property to be transferred has no buildings with plumbing fixtures." at bounding box center [339, 270] width 11 height 11
checkbox input "true"
checkbox input "false"
checkbox input "true"
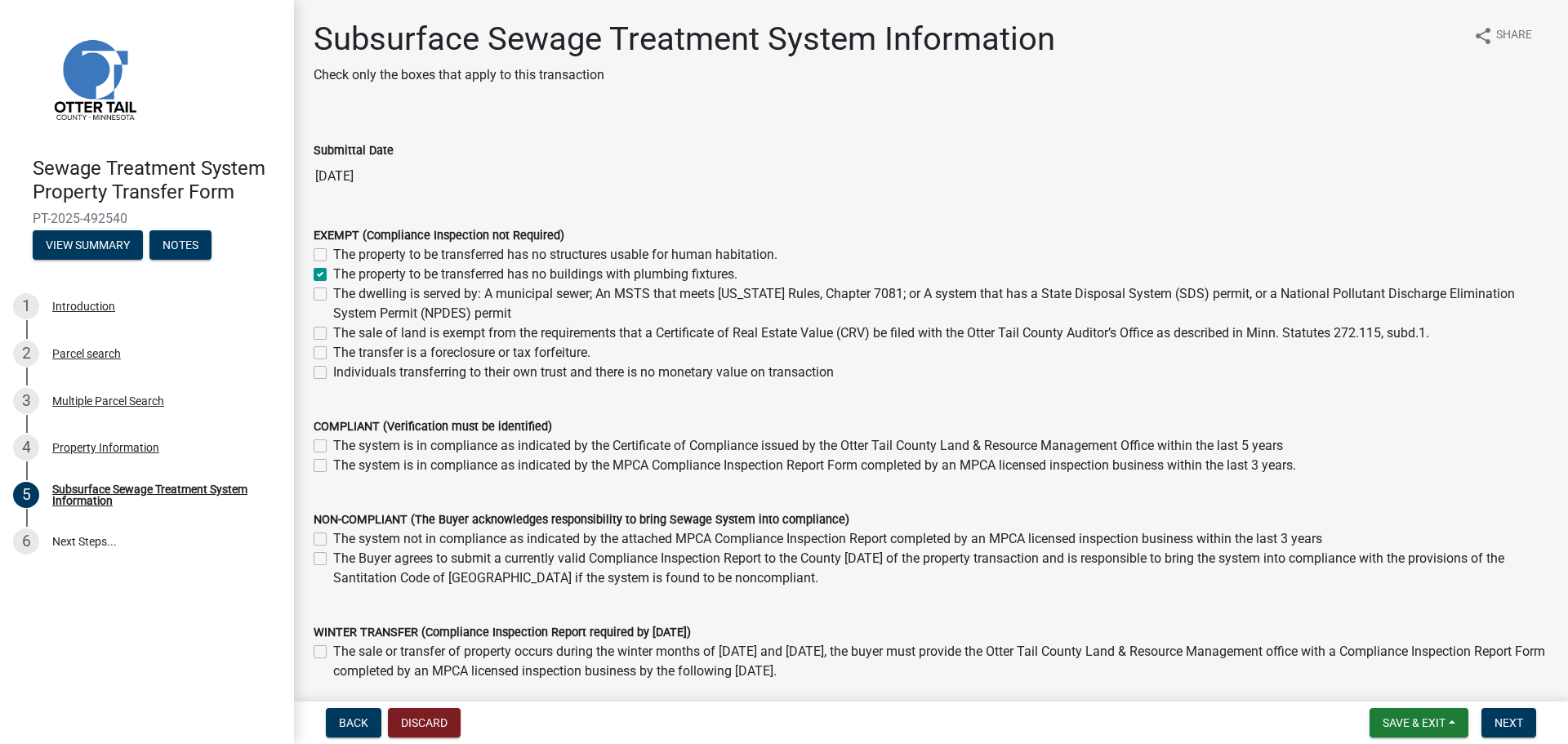
checkbox input "false"
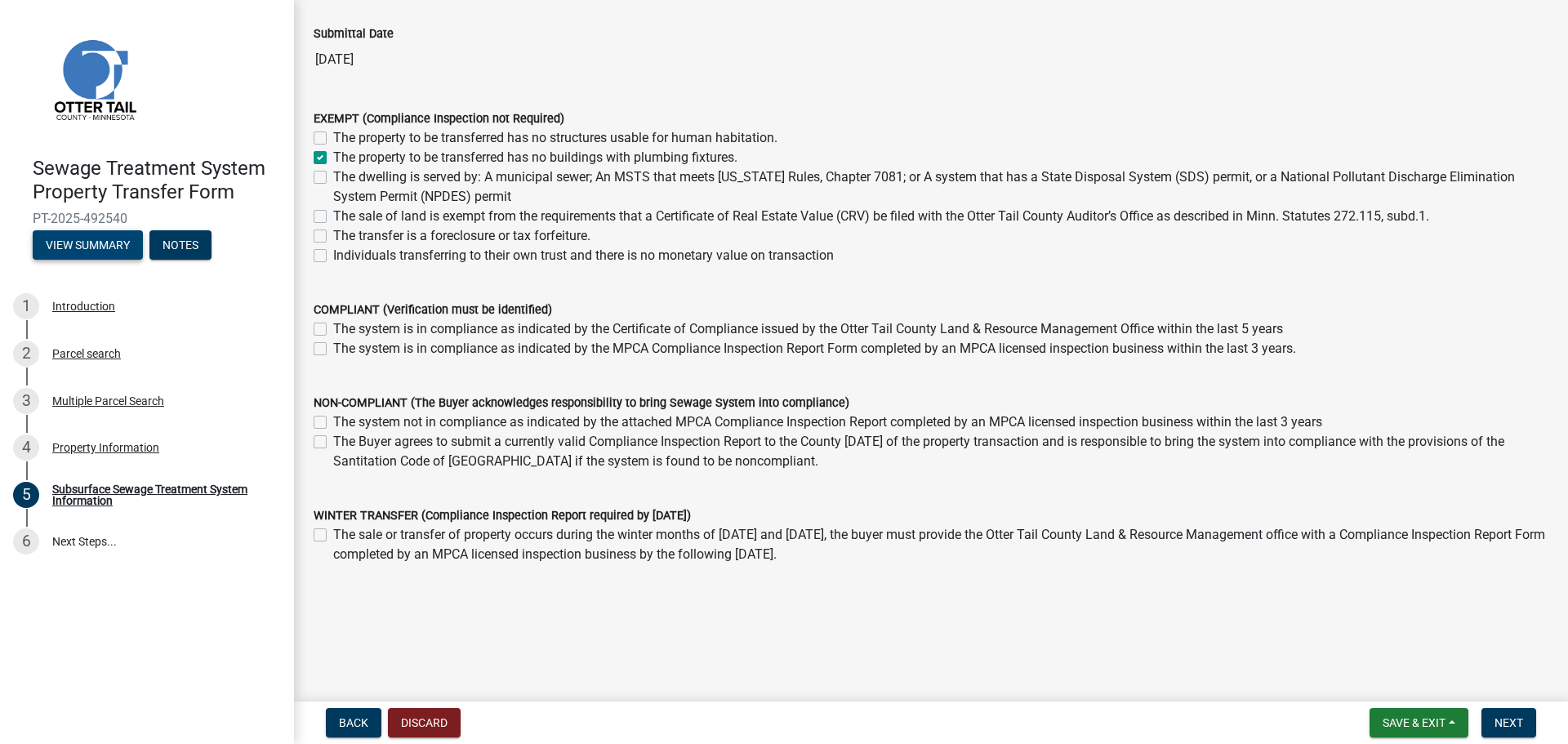
click at [70, 242] on button "View Summary" at bounding box center [88, 245] width 110 height 30
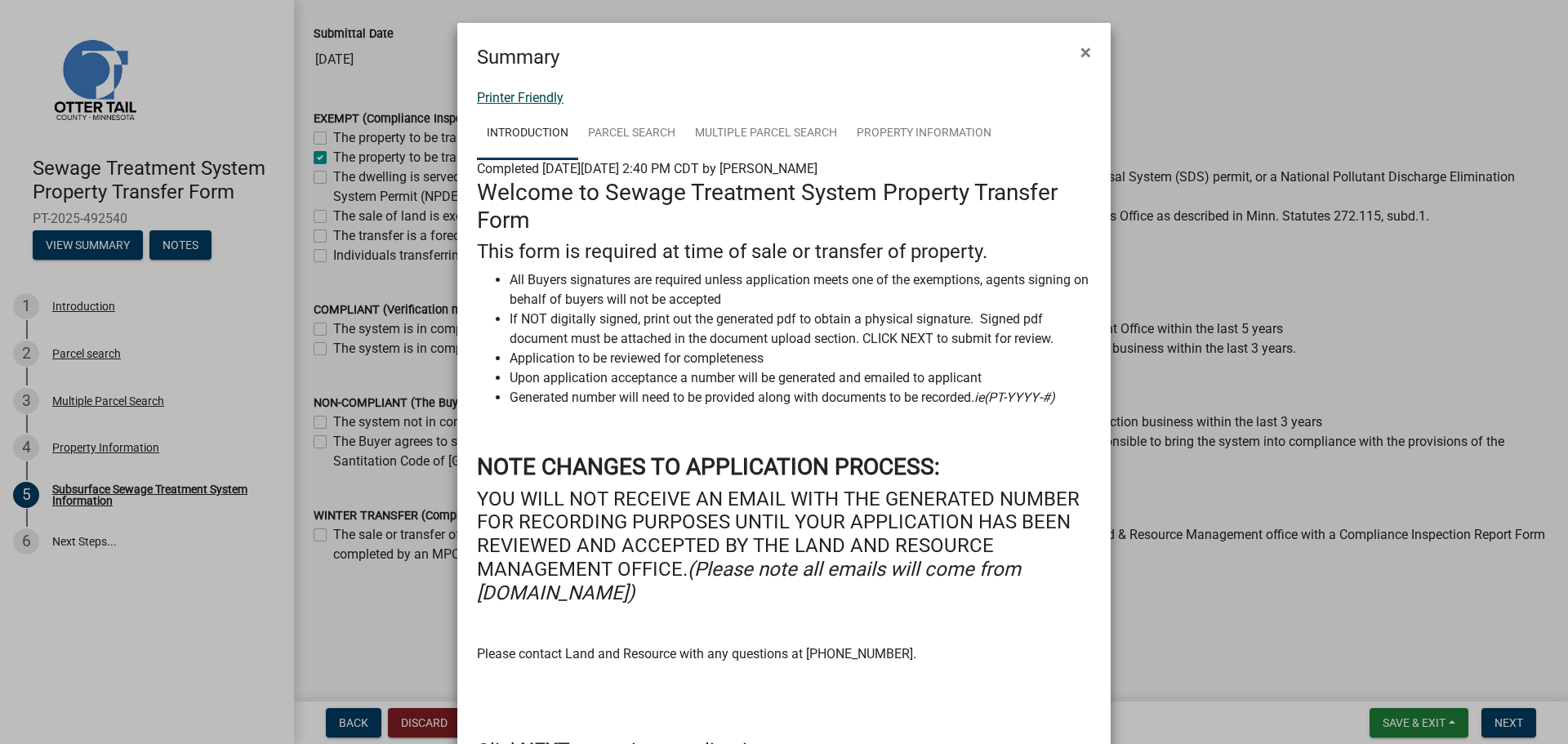
click at [542, 97] on link "Printer Friendly" at bounding box center [521, 97] width 87 height 16
click at [1081, 50] on span "×" at bounding box center [1086, 51] width 11 height 23
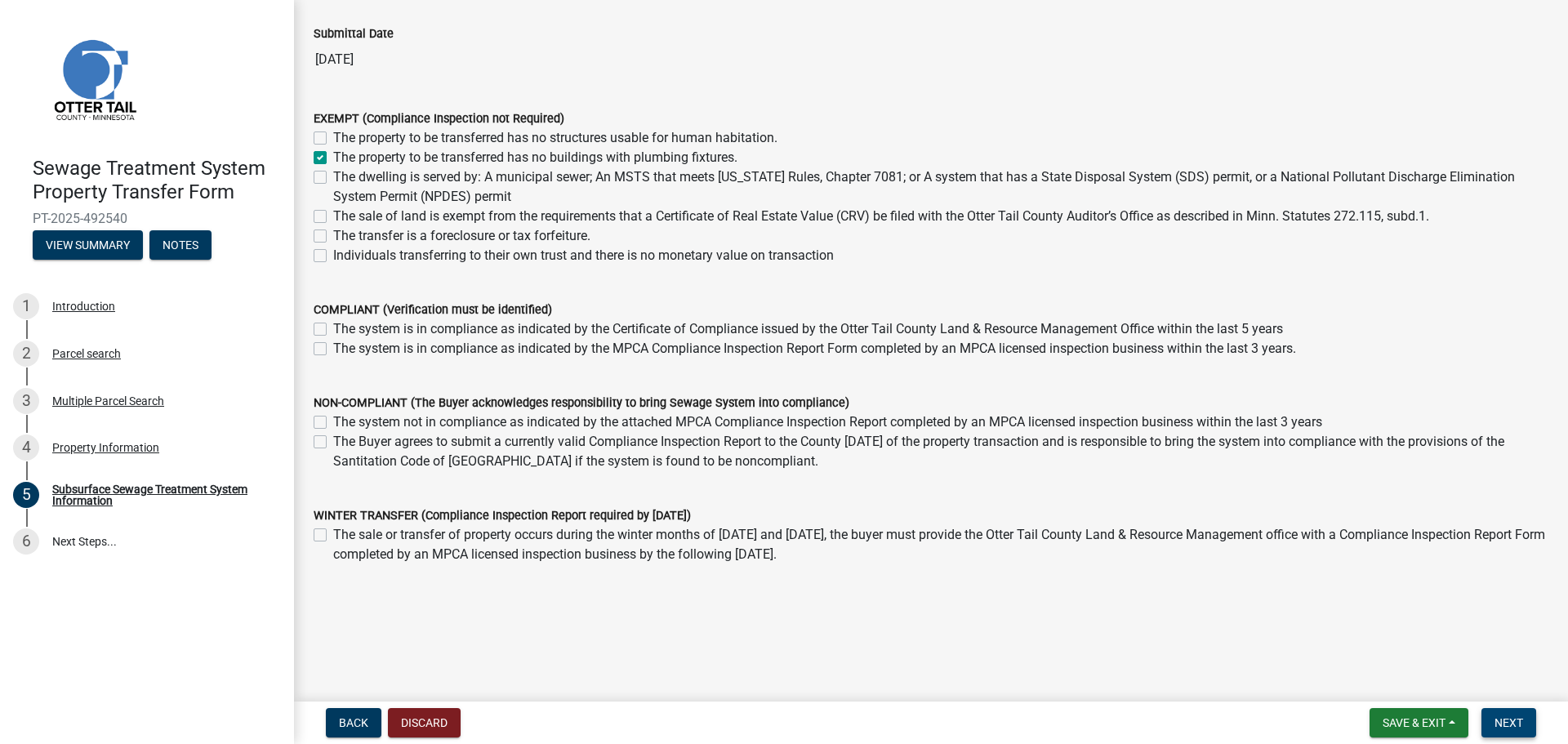
click at [1497, 716] on span "Next" at bounding box center [1509, 722] width 29 height 13
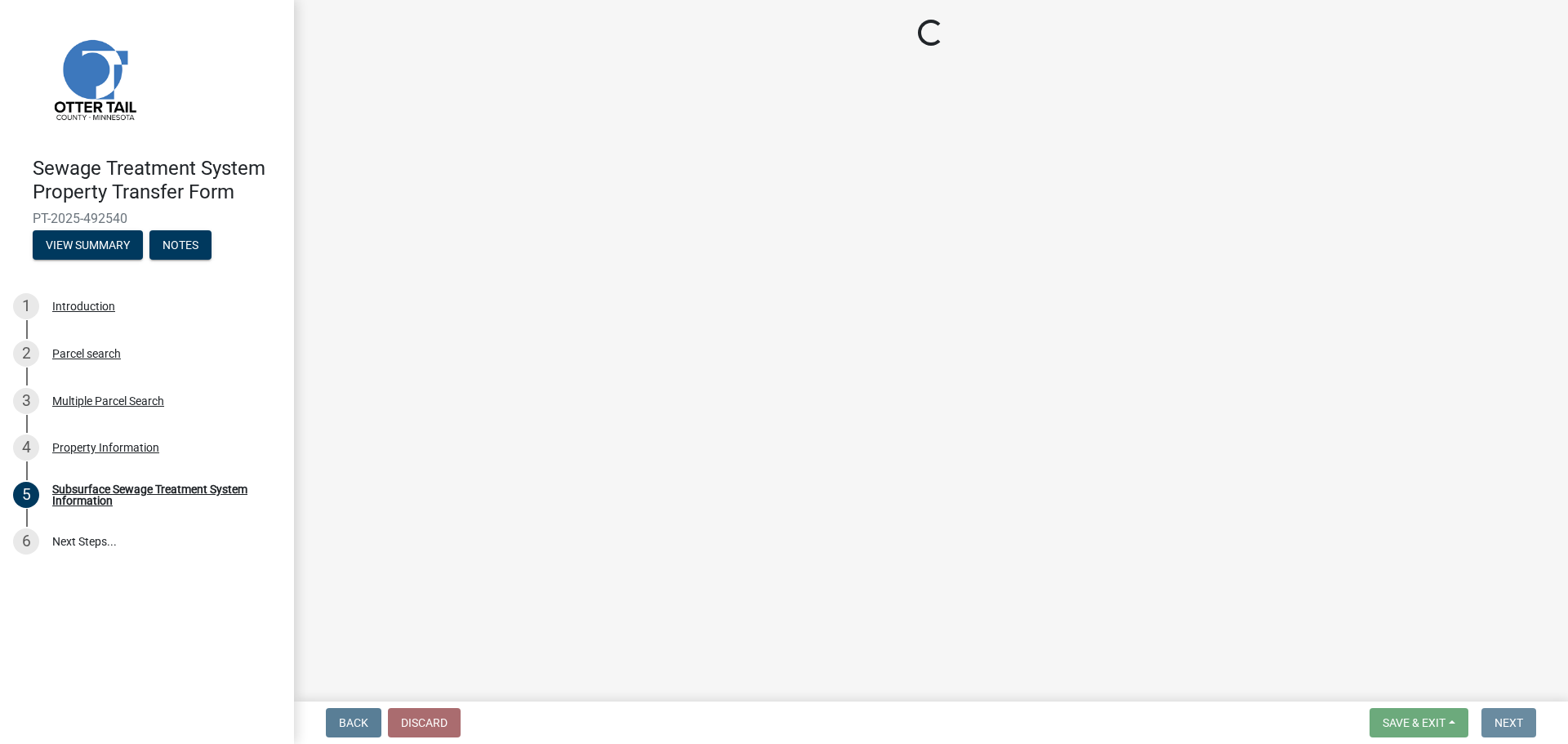
scroll to position [0, 0]
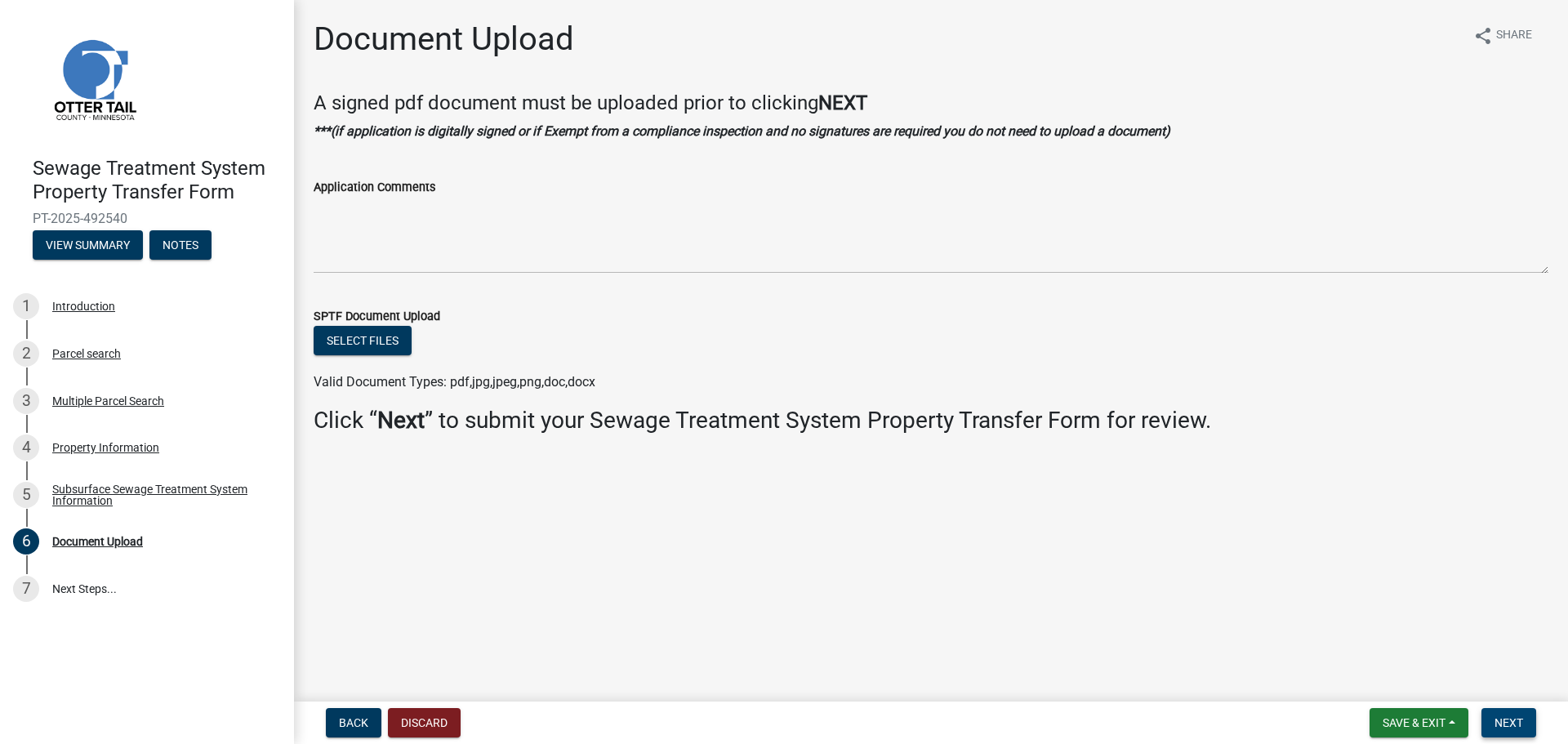
click at [1503, 727] on span "Next" at bounding box center [1509, 722] width 29 height 13
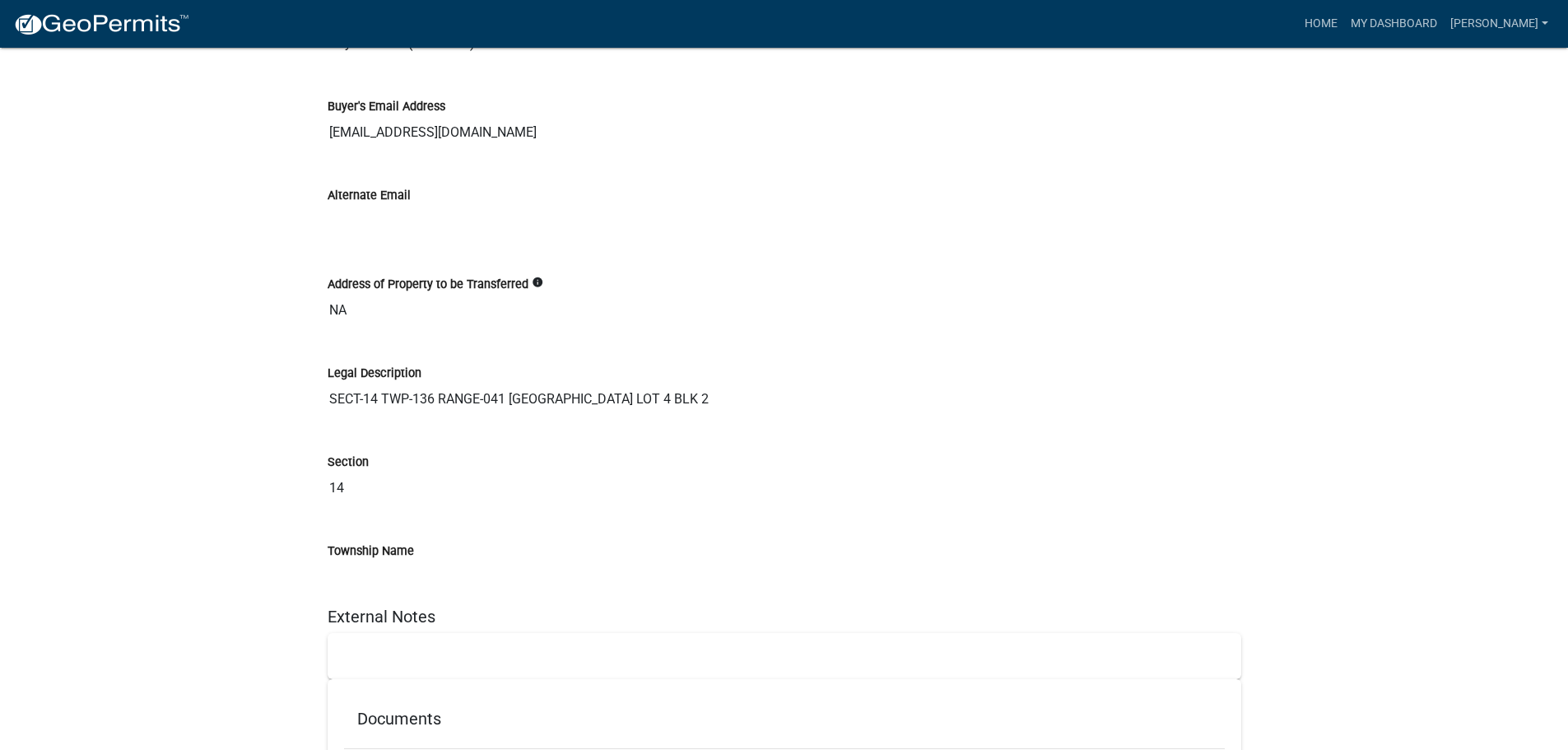
scroll to position [2635, 0]
